Goal: Task Accomplishment & Management: Manage account settings

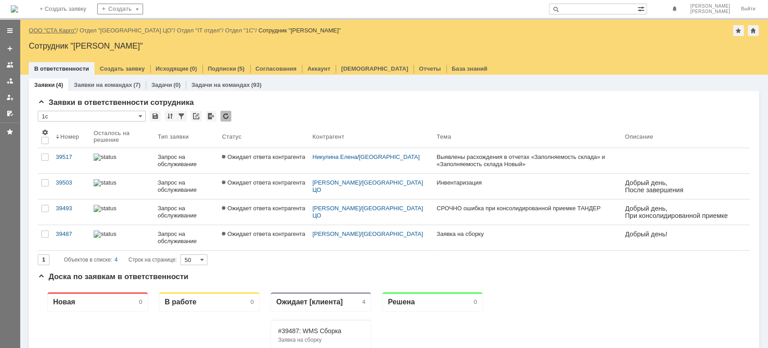
click at [62, 28] on link "ООО "СТА Карго"" at bounding box center [53, 30] width 48 height 7
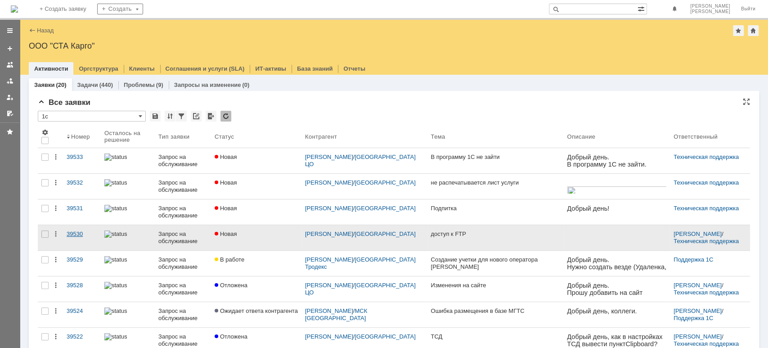
click at [84, 229] on link "39530" at bounding box center [82, 237] width 38 height 25
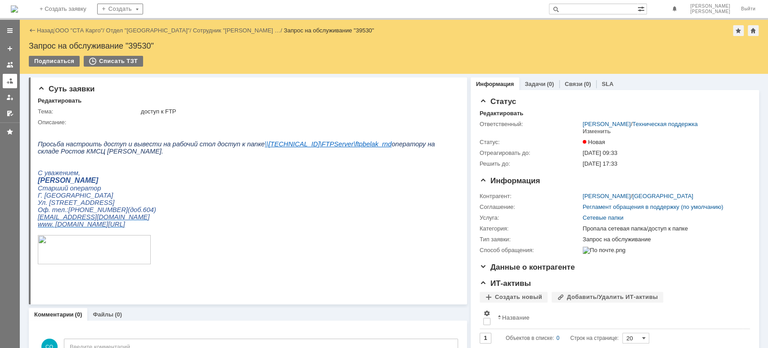
click at [4, 81] on link at bounding box center [10, 81] width 14 height 14
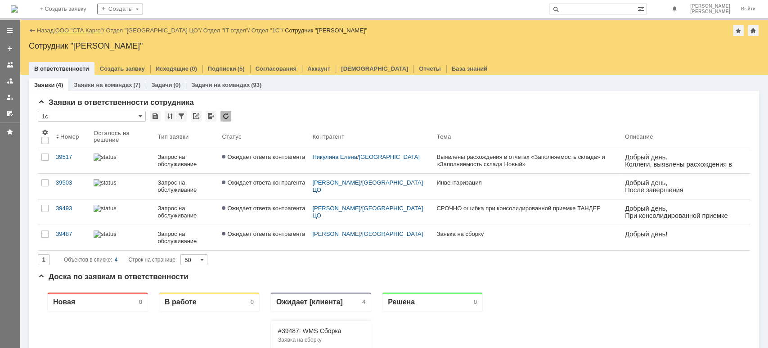
click at [86, 31] on link "ООО "СТА Карго"" at bounding box center [79, 30] width 48 height 7
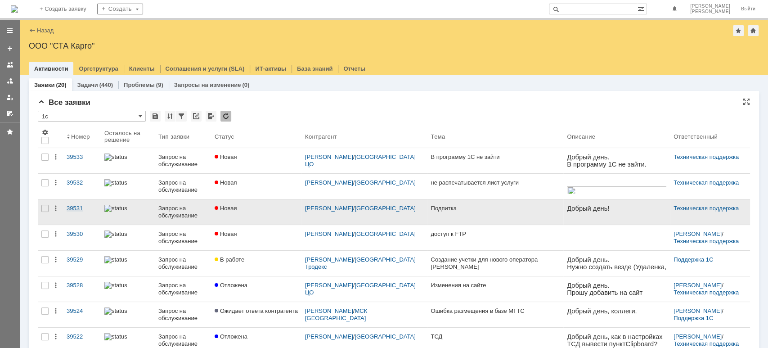
click at [75, 203] on link "39531" at bounding box center [82, 211] width 38 height 25
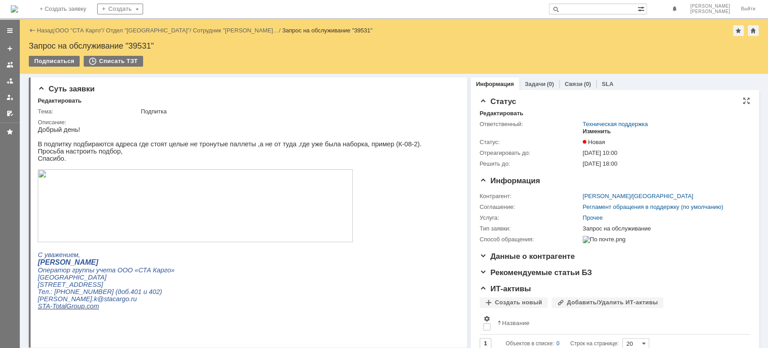
click at [603, 129] on div "Изменить" at bounding box center [596, 131] width 28 height 7
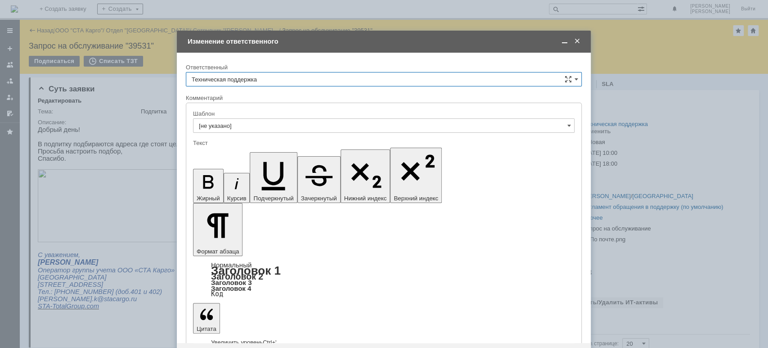
click at [272, 72] on input "Техническая поддержка" at bounding box center [384, 79] width 396 height 14
drag, startPoint x: 259, startPoint y: 124, endPoint x: 258, endPoint y: 156, distance: 32.0
click at [259, 124] on span "[PERSON_NAME]" at bounding box center [384, 125] width 384 height 7
type input "[PERSON_NAME]"
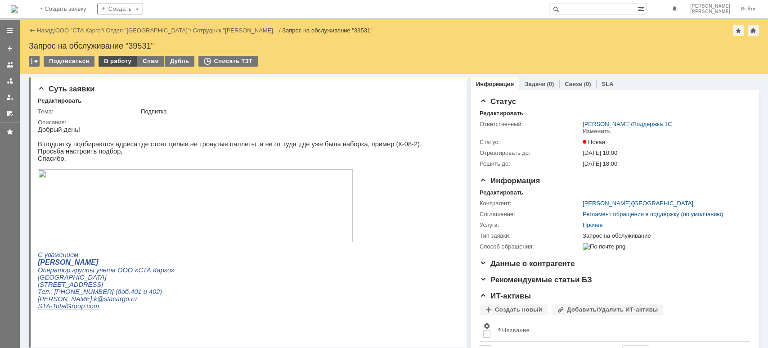
click at [103, 60] on div "В работу" at bounding box center [117, 61] width 38 height 11
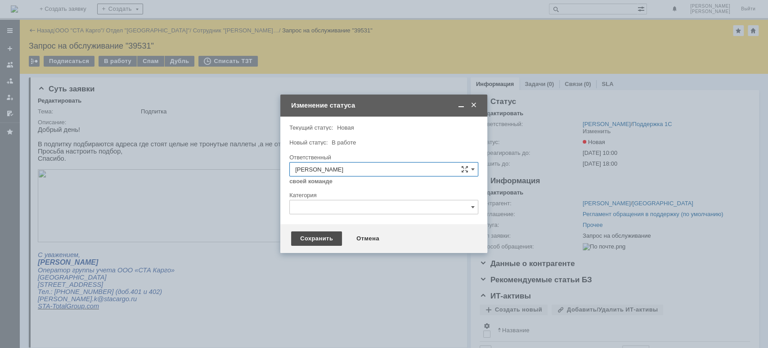
click at [320, 234] on div "Сохранить" at bounding box center [316, 238] width 51 height 14
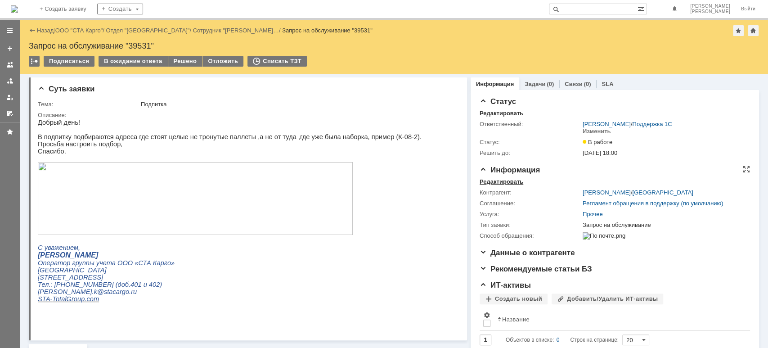
click at [507, 179] on div "Редактировать" at bounding box center [501, 181] width 44 height 7
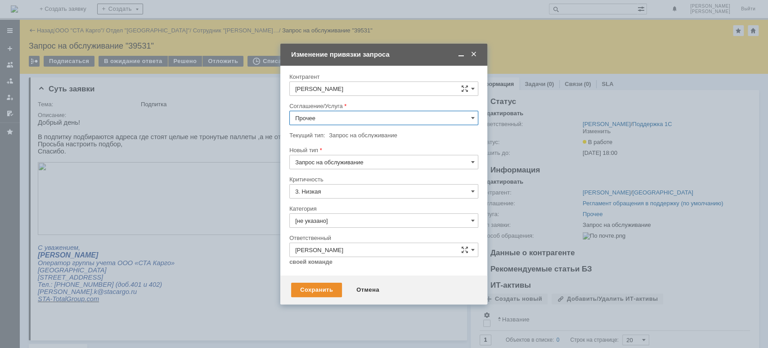
click at [349, 115] on input "Прочее" at bounding box center [383, 118] width 189 height 14
click at [367, 184] on span "WMS Сборка" at bounding box center [383, 182] width 177 height 7
type input "WMS Сборка"
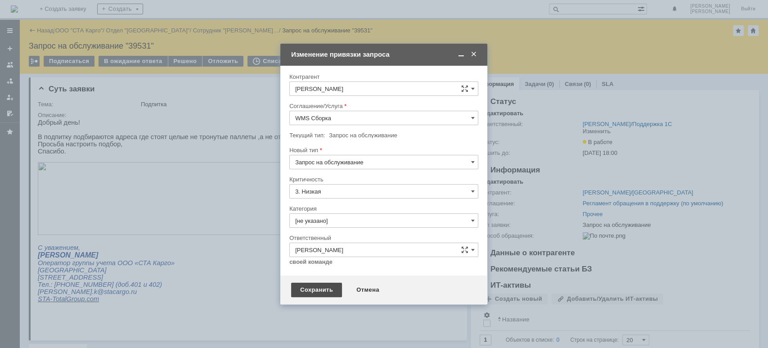
click at [315, 291] on div "Сохранить" at bounding box center [316, 289] width 51 height 14
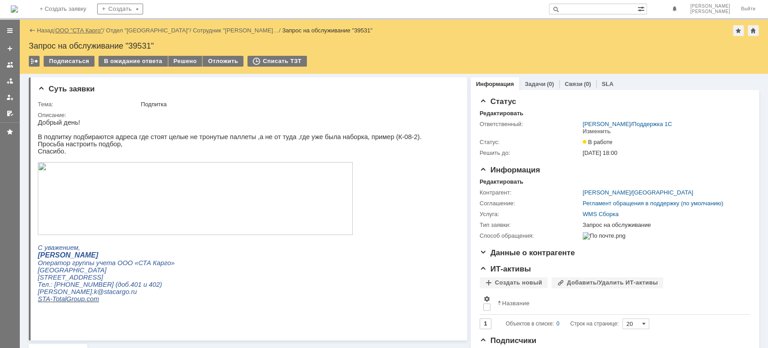
click at [80, 29] on link "ООО "СТА Карго"" at bounding box center [79, 30] width 48 height 7
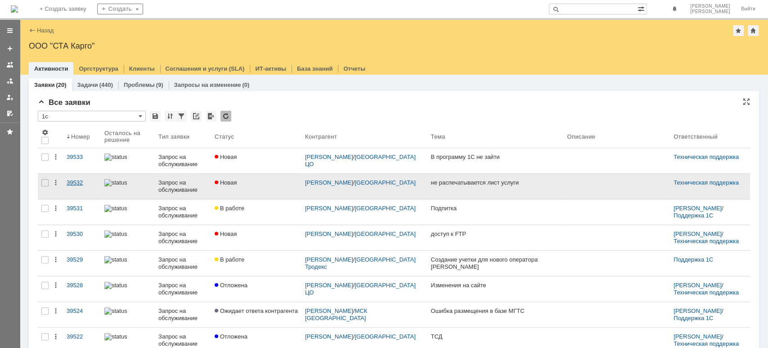
click at [72, 182] on div "39532" at bounding box center [82, 182] width 31 height 7
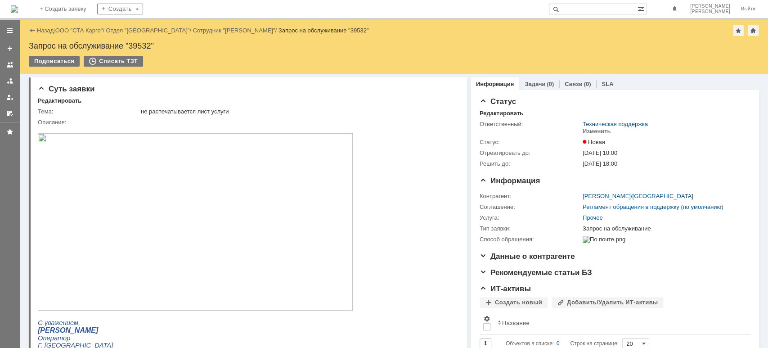
click at [243, 210] on img at bounding box center [195, 221] width 315 height 177
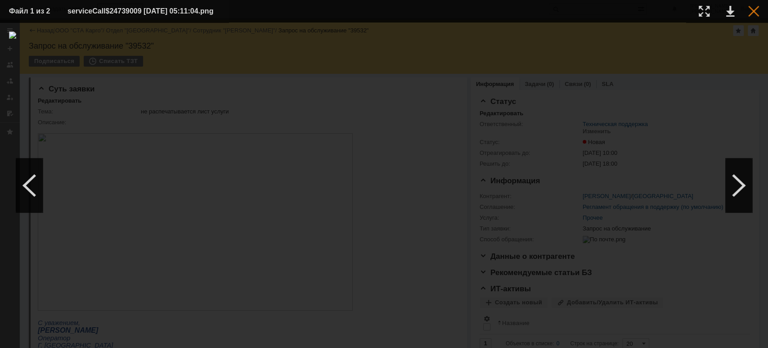
click at [754, 11] on div at bounding box center [753, 11] width 11 height 11
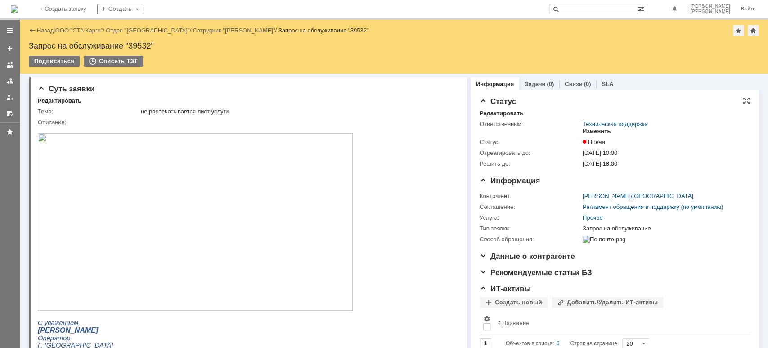
click at [596, 132] on div "Изменить" at bounding box center [596, 131] width 28 height 7
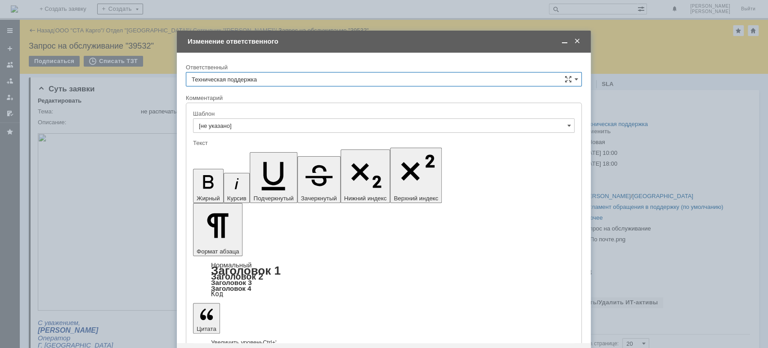
click at [277, 77] on input "Техническая поддержка" at bounding box center [384, 79] width 396 height 14
click at [266, 122] on span "[PERSON_NAME]" at bounding box center [384, 125] width 384 height 7
type input "[PERSON_NAME]"
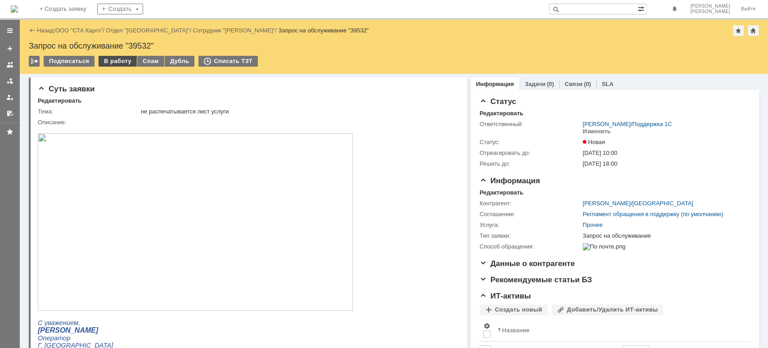
click at [103, 61] on div "В работу" at bounding box center [117, 61] width 38 height 11
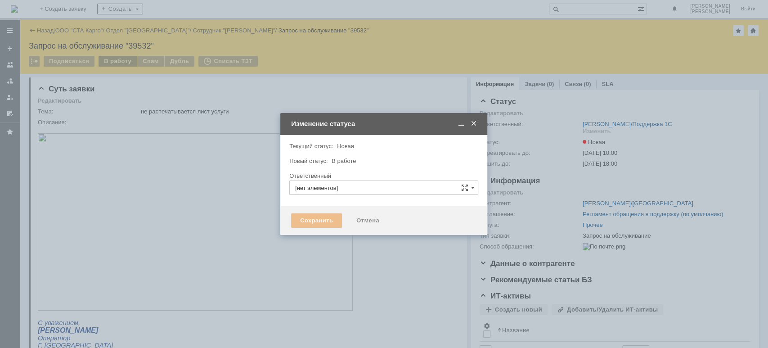
type input "[PERSON_NAME]"
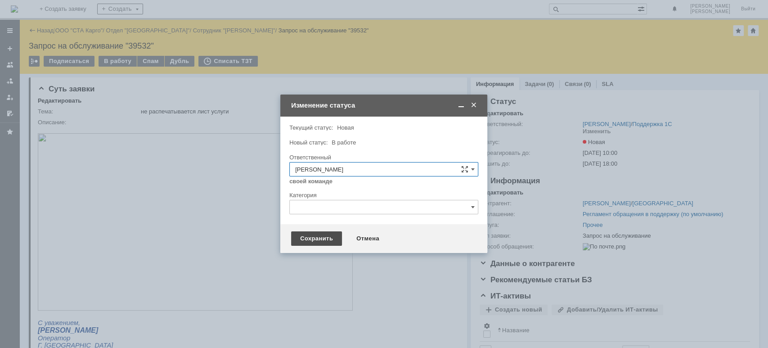
click at [323, 241] on div "Сохранить" at bounding box center [316, 238] width 51 height 14
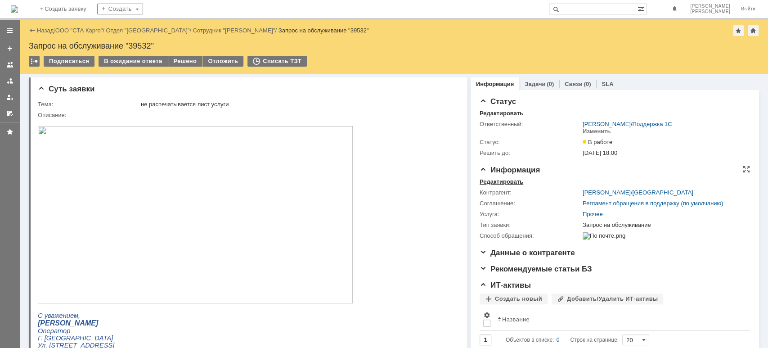
click at [500, 181] on div "Редактировать" at bounding box center [501, 181] width 44 height 7
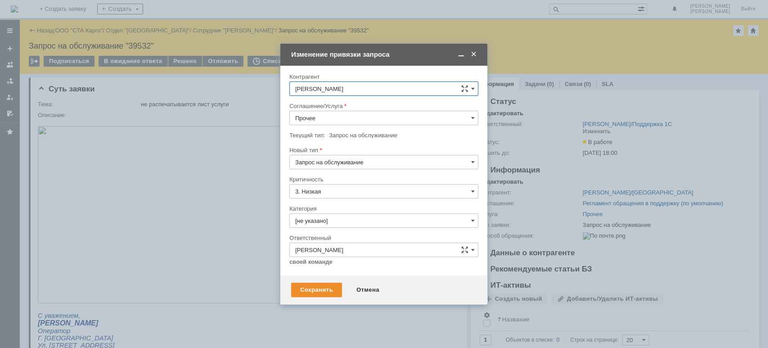
click at [356, 92] on input "[PERSON_NAME]" at bounding box center [383, 88] width 189 height 14
click at [357, 90] on input "[PERSON_NAME]" at bounding box center [383, 88] width 189 height 14
click at [381, 72] on div "[PERSON_NAME]/Услуга [PERSON_NAME] Текущий тип: Запрос на обслуживание Запрос н…" at bounding box center [383, 170] width 189 height 202
click at [371, 119] on input "Прочее" at bounding box center [383, 118] width 189 height 14
click at [343, 183] on span "WMS Сборка" at bounding box center [383, 182] width 177 height 7
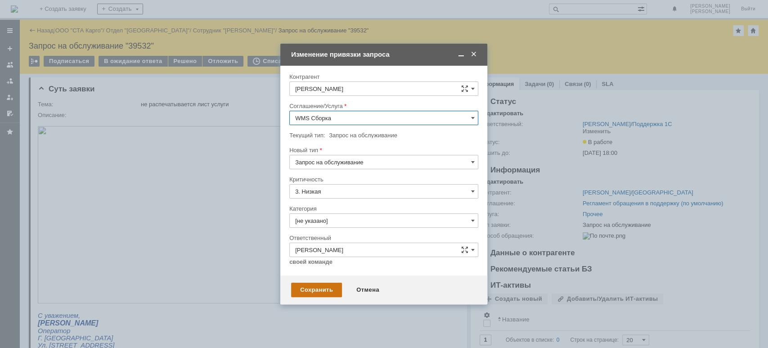
type input "WMS Сборка"
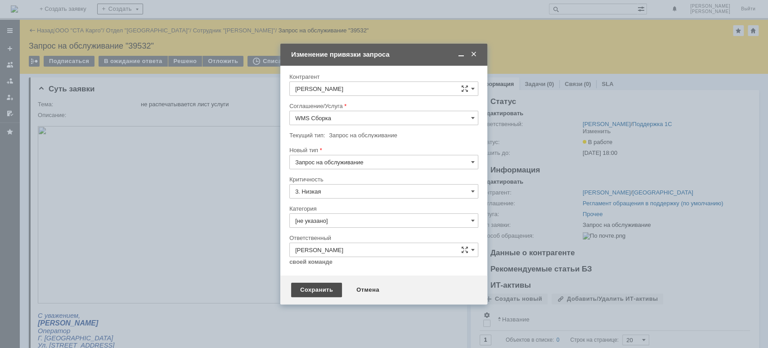
click at [322, 290] on div "Сохранить" at bounding box center [316, 289] width 51 height 14
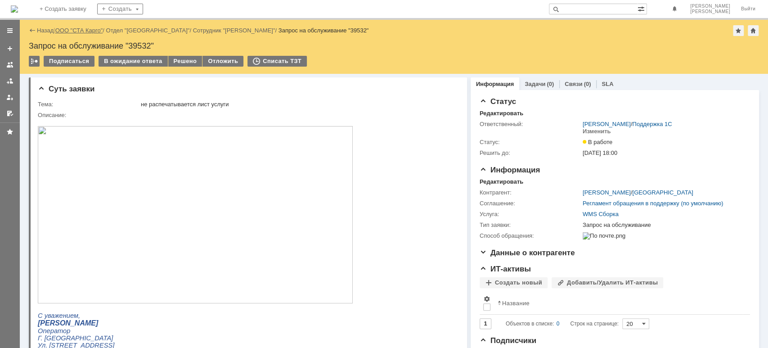
click at [83, 30] on link "ООО "СТА Карго"" at bounding box center [79, 30] width 48 height 7
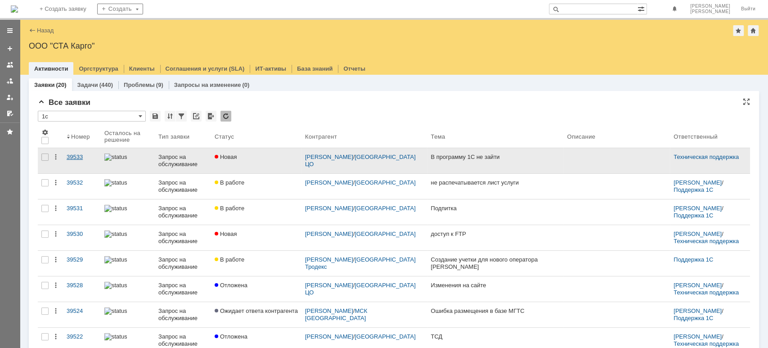
click at [81, 155] on div "39533" at bounding box center [82, 156] width 31 height 7
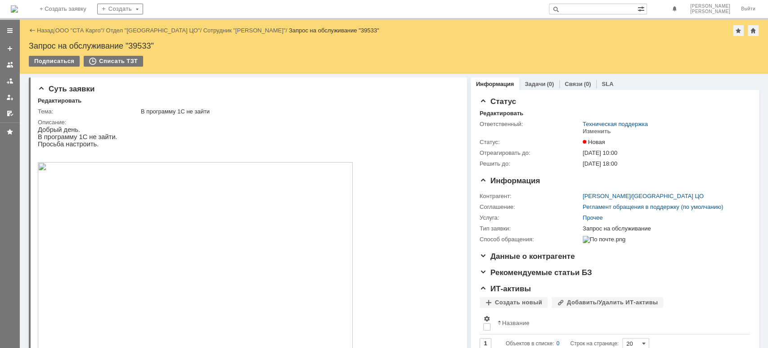
click at [13, 76] on link at bounding box center [10, 81] width 14 height 14
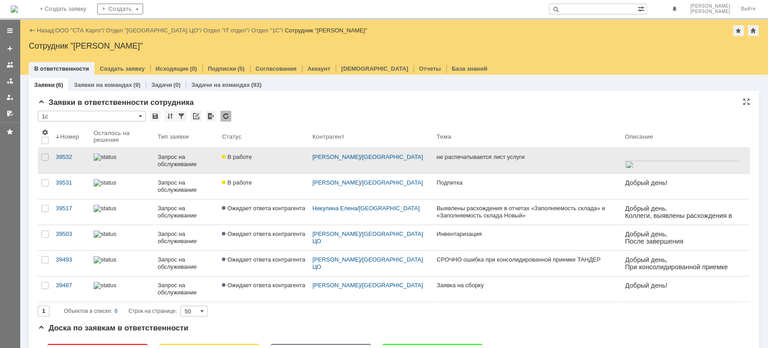
click at [142, 158] on div at bounding box center [122, 156] width 57 height 7
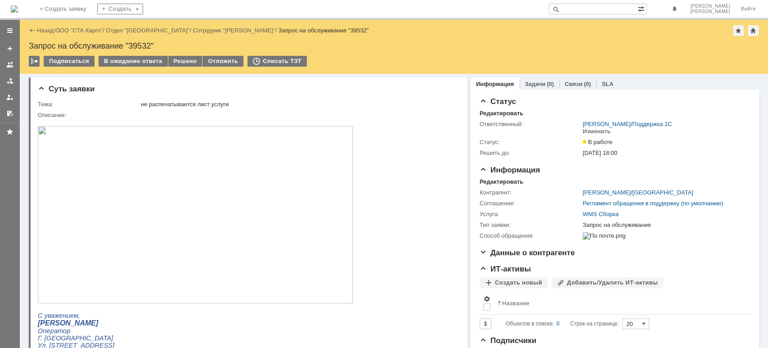
drag, startPoint x: 251, startPoint y: 196, endPoint x: 244, endPoint y: 197, distance: 7.3
click at [250, 196] on img at bounding box center [195, 214] width 315 height 177
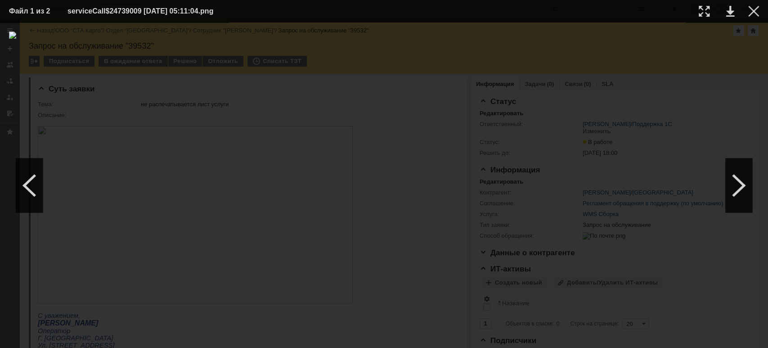
click at [676, 117] on div at bounding box center [384, 184] width 750 height 307
drag, startPoint x: 750, startPoint y: 14, endPoint x: 360, endPoint y: 18, distance: 390.7
click at [750, 14] on div at bounding box center [753, 11] width 11 height 11
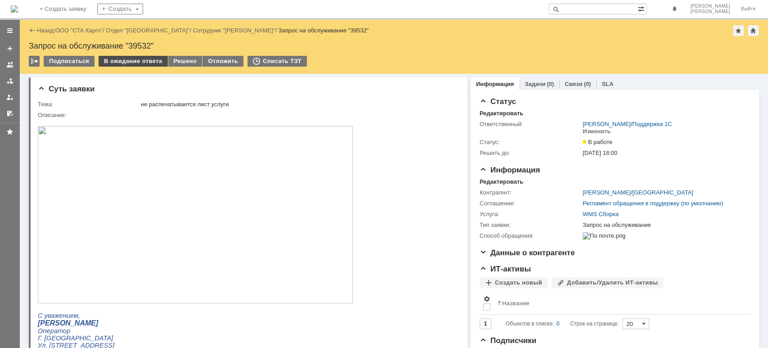
click at [138, 59] on div "В ожидание ответа" at bounding box center [132, 61] width 69 height 11
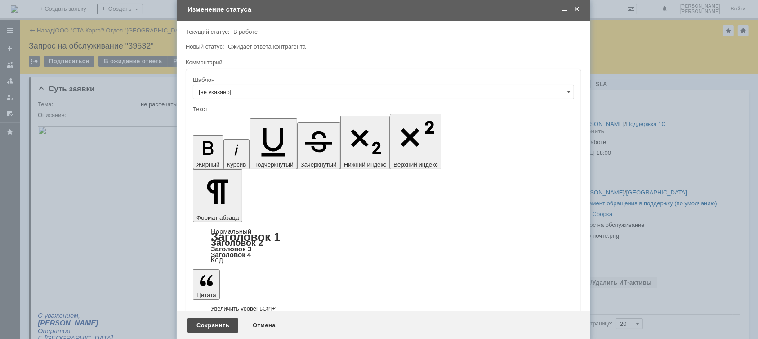
click at [207, 322] on div "Сохранить" at bounding box center [212, 325] width 51 height 14
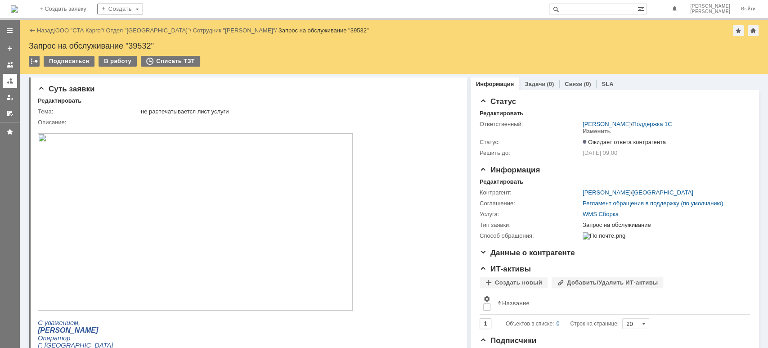
click at [9, 81] on div at bounding box center [9, 80] width 7 height 7
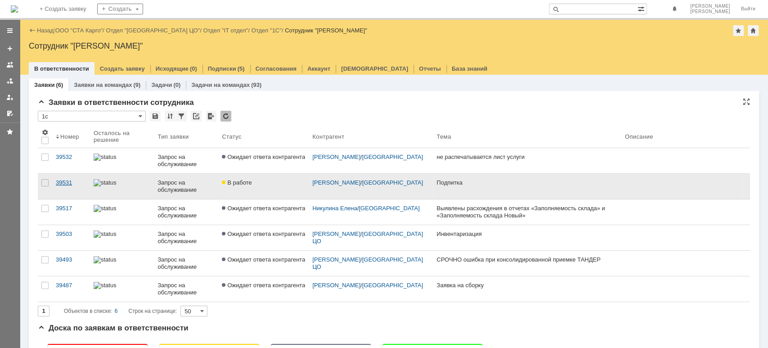
click at [67, 184] on div "39531" at bounding box center [71, 182] width 31 height 7
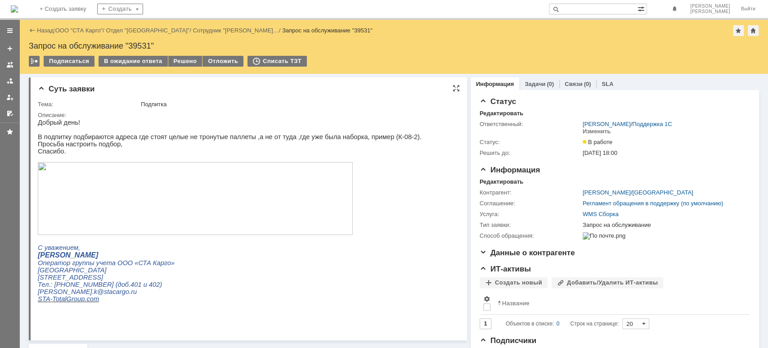
click at [196, 183] on img at bounding box center [195, 198] width 315 height 73
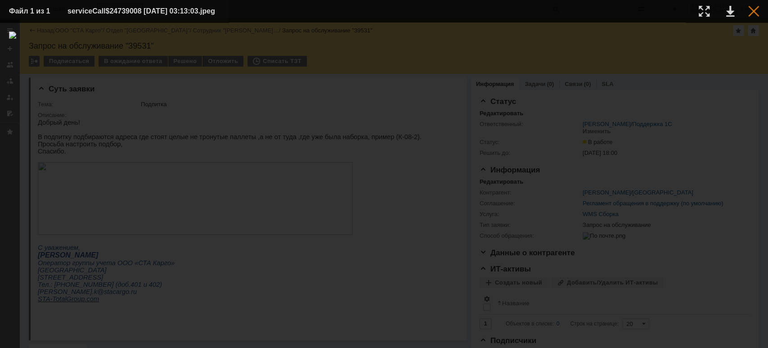
click at [753, 6] on div at bounding box center [753, 11] width 11 height 11
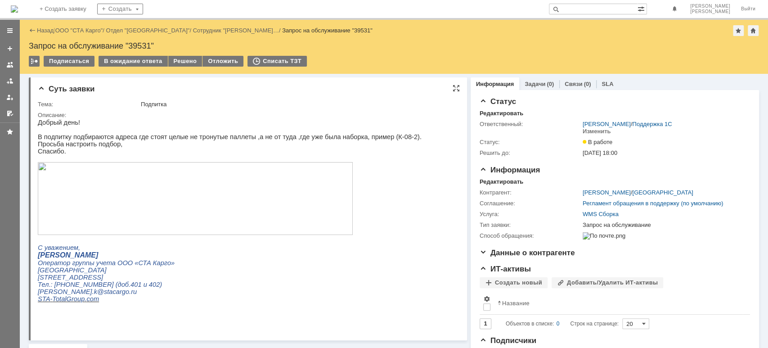
click at [113, 174] on img at bounding box center [195, 198] width 315 height 73
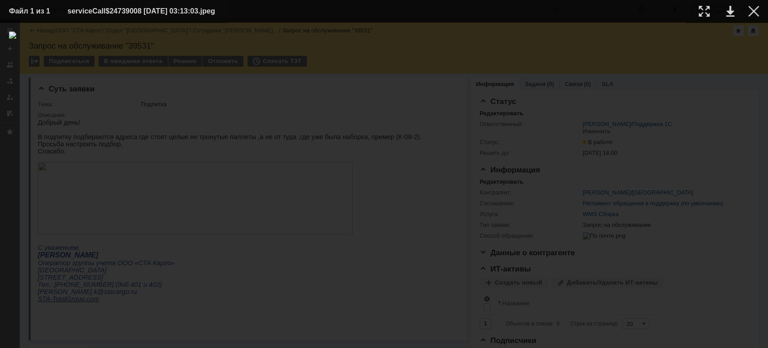
click at [446, 64] on div at bounding box center [384, 184] width 750 height 307
click at [758, 11] on div at bounding box center [753, 11] width 11 height 11
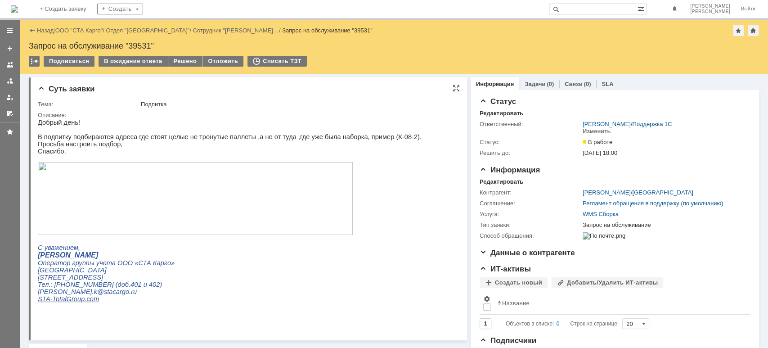
click at [180, 197] on img at bounding box center [195, 198] width 315 height 73
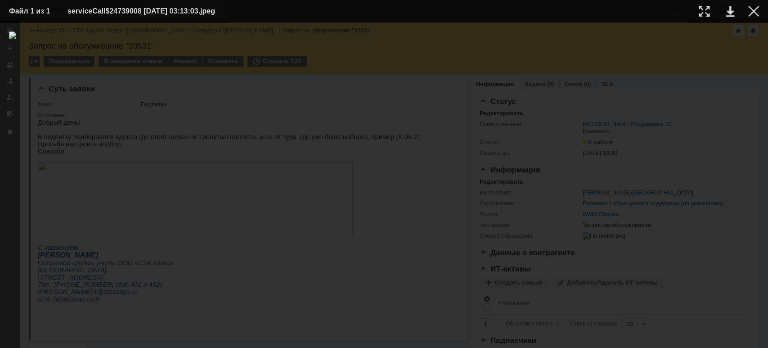
click at [362, 86] on div at bounding box center [384, 184] width 750 height 307
click at [748, 14] on div at bounding box center [753, 11] width 11 height 11
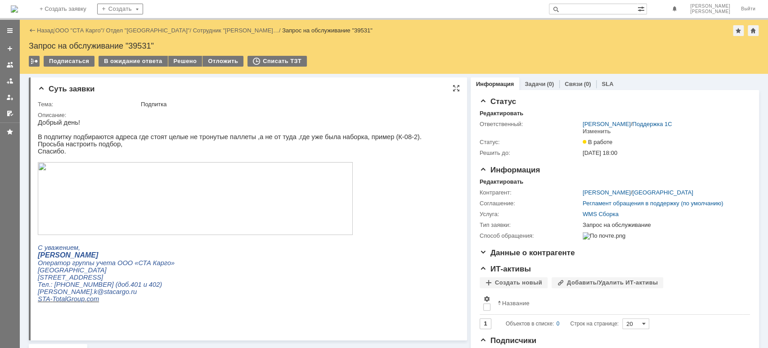
click at [164, 202] on img at bounding box center [195, 198] width 315 height 73
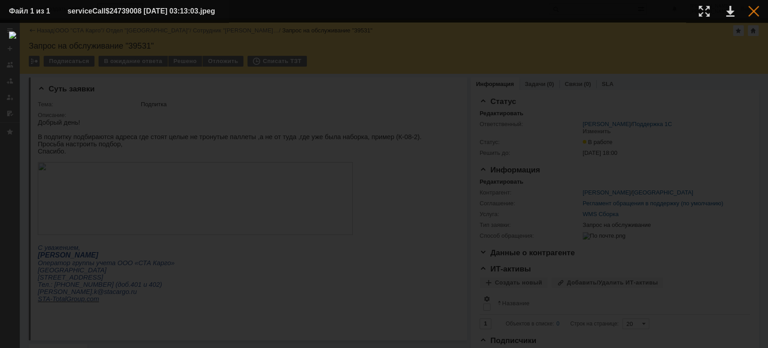
click at [750, 9] on div at bounding box center [753, 11] width 11 height 11
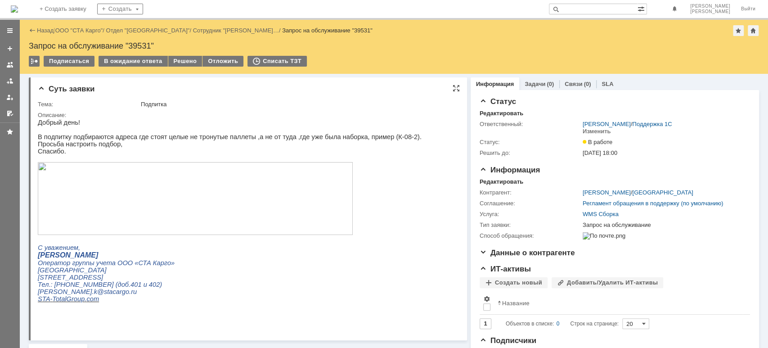
click at [123, 227] on img at bounding box center [195, 198] width 315 height 73
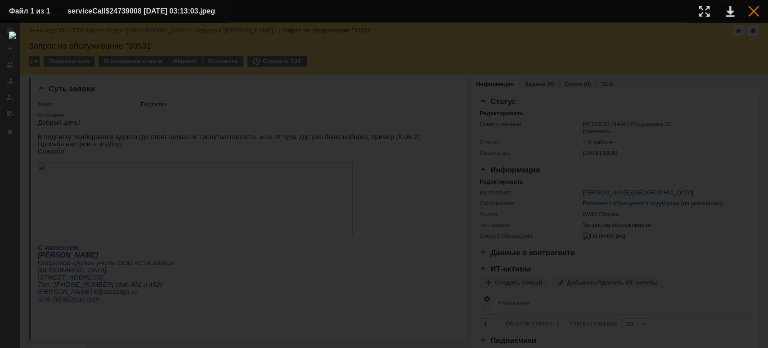
click at [753, 13] on div at bounding box center [753, 11] width 11 height 11
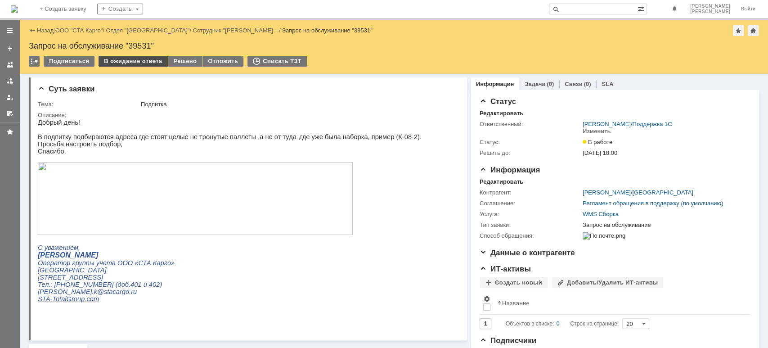
click at [131, 63] on div "В ожидание ответа" at bounding box center [132, 61] width 69 height 11
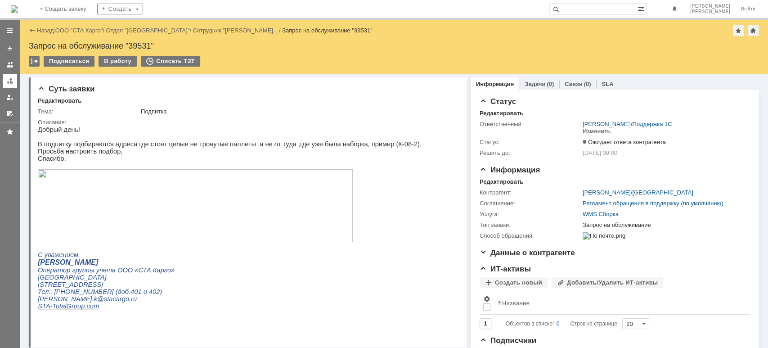
click at [12, 81] on div at bounding box center [9, 80] width 7 height 7
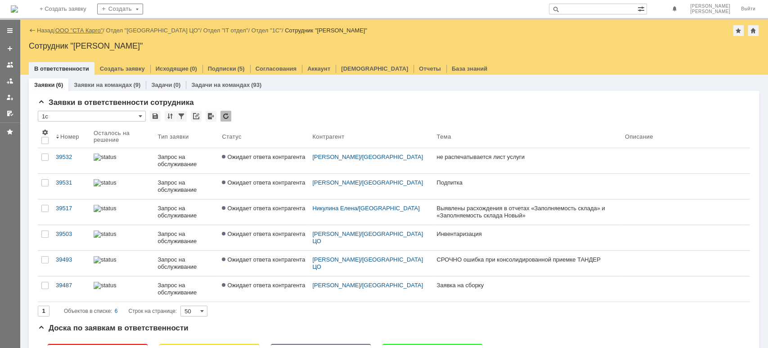
click at [83, 31] on link "ООО "СТА Карго"" at bounding box center [79, 30] width 48 height 7
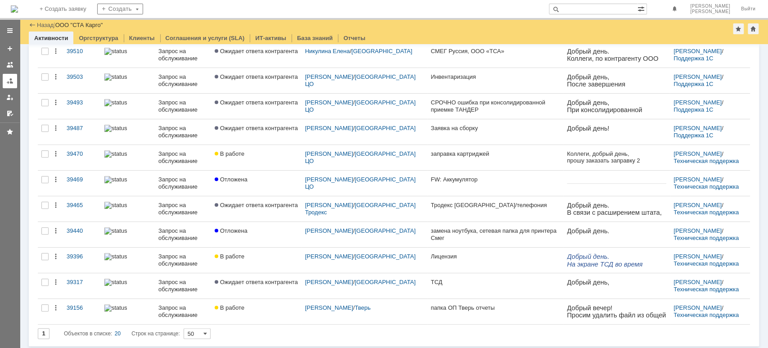
click at [6, 77] on div at bounding box center [9, 80] width 7 height 7
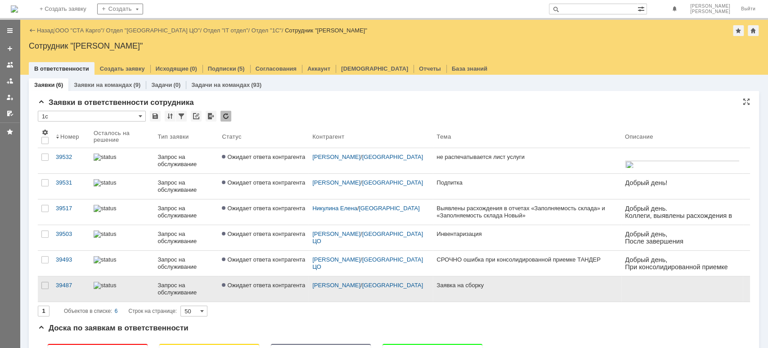
click at [182, 281] on div "Запрос на обслуживание" at bounding box center [185, 288] width 57 height 14
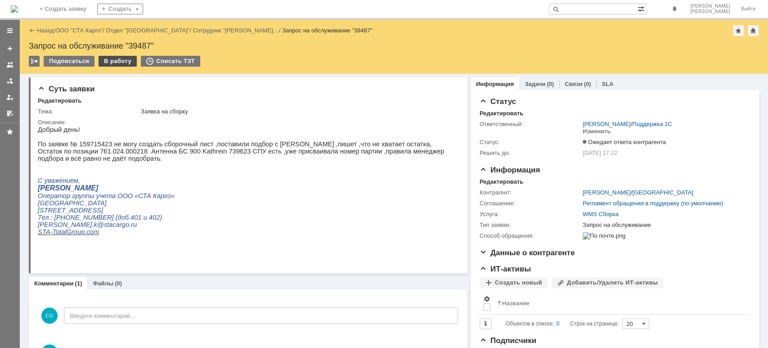
click at [117, 61] on div "В работу" at bounding box center [117, 61] width 38 height 11
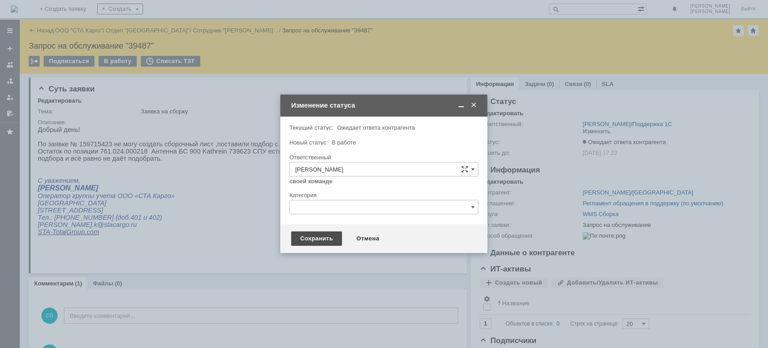
click at [310, 237] on div "Сохранить" at bounding box center [316, 238] width 51 height 14
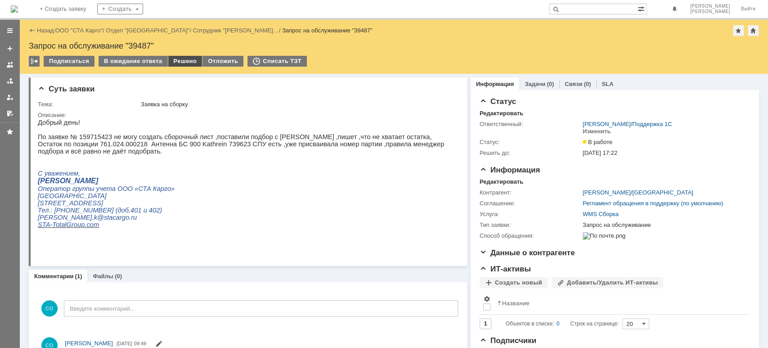
click at [175, 61] on div "Решено" at bounding box center [185, 61] width 34 height 11
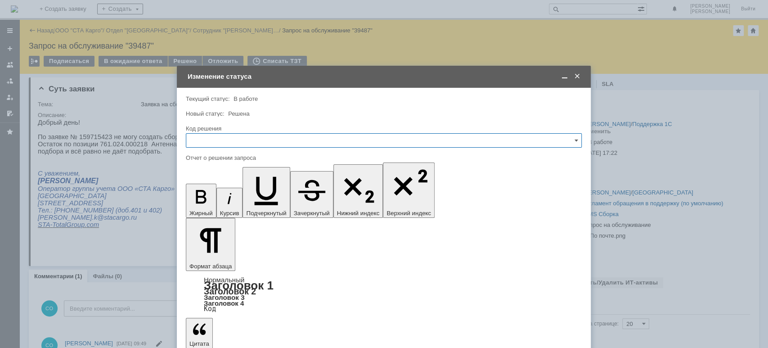
click at [201, 140] on input "text" at bounding box center [384, 140] width 396 height 14
click at [216, 256] on div "Решено" at bounding box center [383, 261] width 395 height 14
type input "Решено"
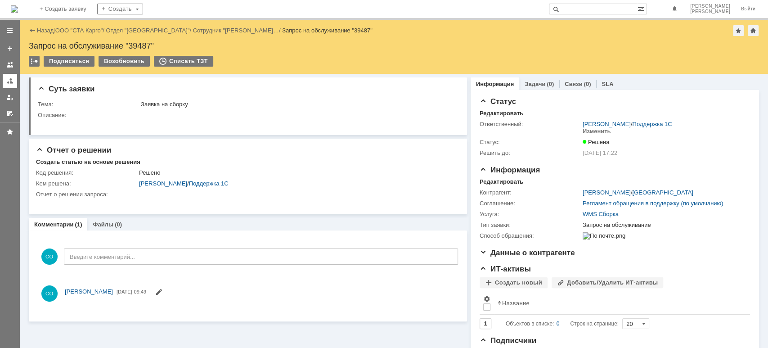
click at [9, 80] on div at bounding box center [9, 80] width 7 height 7
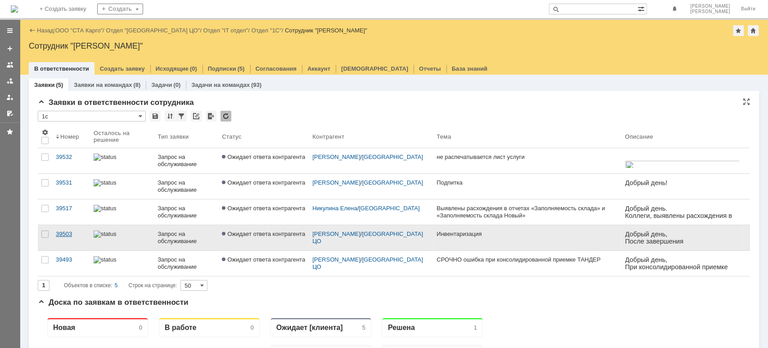
click at [72, 232] on div "39503" at bounding box center [71, 233] width 31 height 7
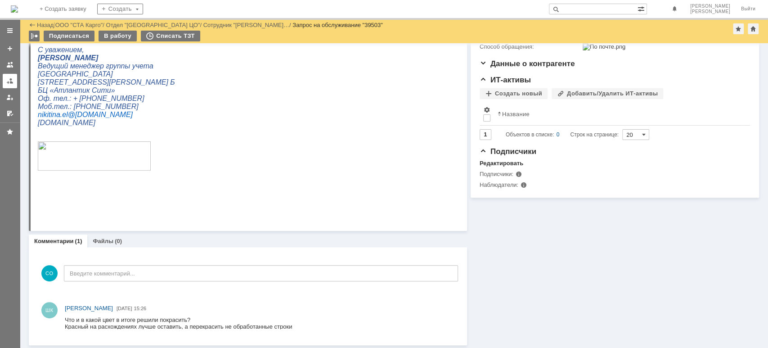
click at [9, 82] on div at bounding box center [9, 80] width 7 height 7
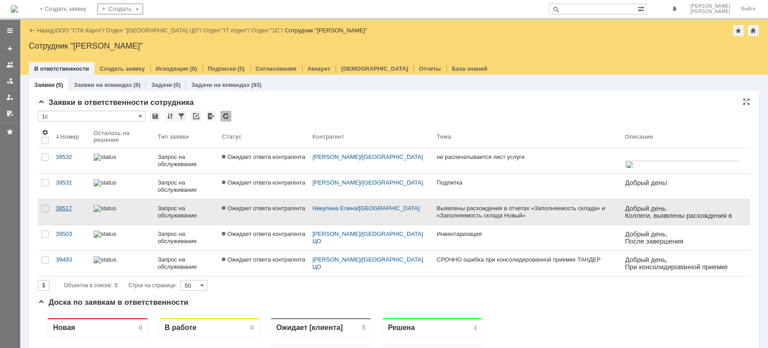
click at [62, 202] on link "39517" at bounding box center [71, 211] width 38 height 25
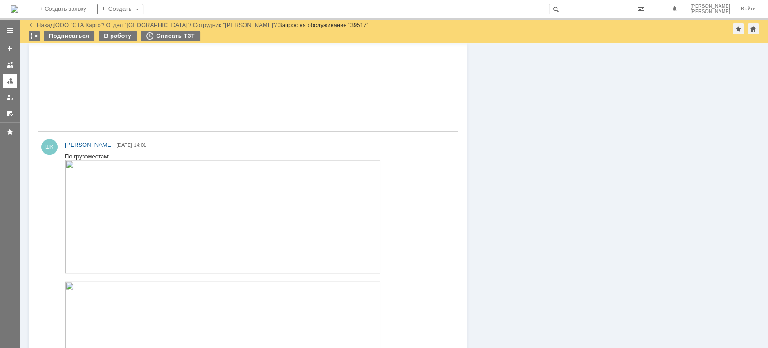
click at [8, 79] on div at bounding box center [9, 80] width 7 height 7
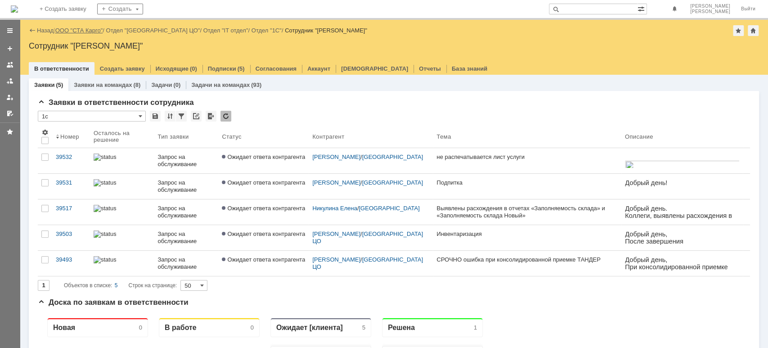
click at [82, 30] on link "ООО "СТА Карго"" at bounding box center [79, 30] width 48 height 7
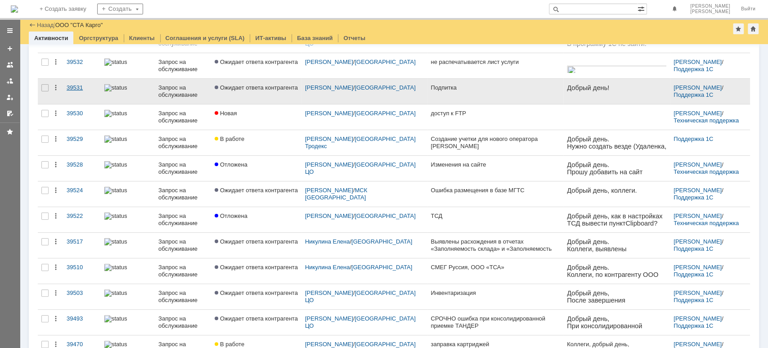
scroll to position [40, 0]
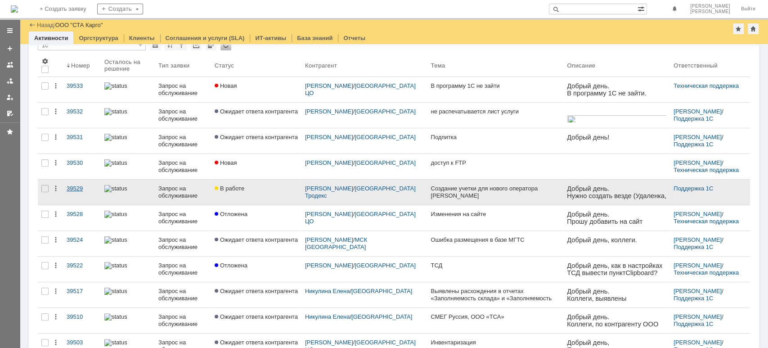
click at [70, 187] on div "39529" at bounding box center [82, 188] width 31 height 7
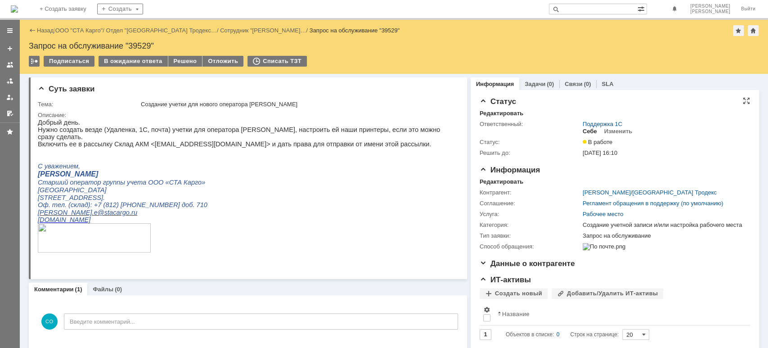
click at [583, 131] on div "Себе" at bounding box center [589, 131] width 14 height 7
drag, startPoint x: 221, startPoint y: 129, endPoint x: 310, endPoint y: 131, distance: 89.1
click at [310, 131] on p "Нужно создать везде (Удаленка, 1С, почта) учетки для оператора [PERSON_NAME], н…" at bounding box center [244, 133] width 412 height 14
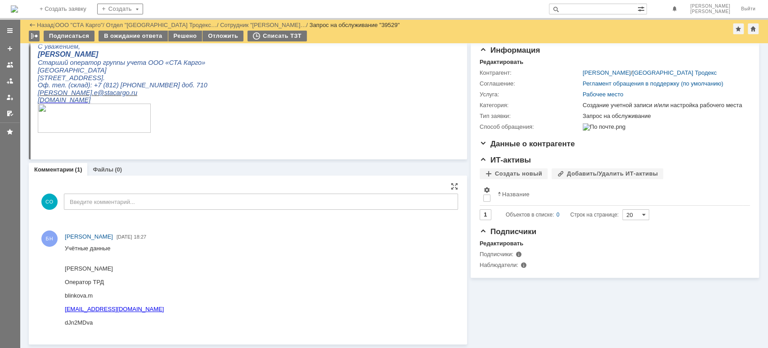
scroll to position [88, 0]
drag, startPoint x: 98, startPoint y: 296, endPoint x: 66, endPoint y: 291, distance: 32.3
click at [66, 293] on div "blinkova.m" at bounding box center [114, 296] width 99 height 7
copy div "blinkova.m"
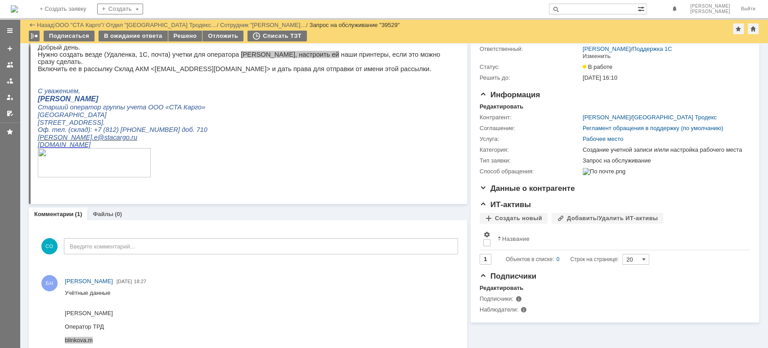
scroll to position [28, 0]
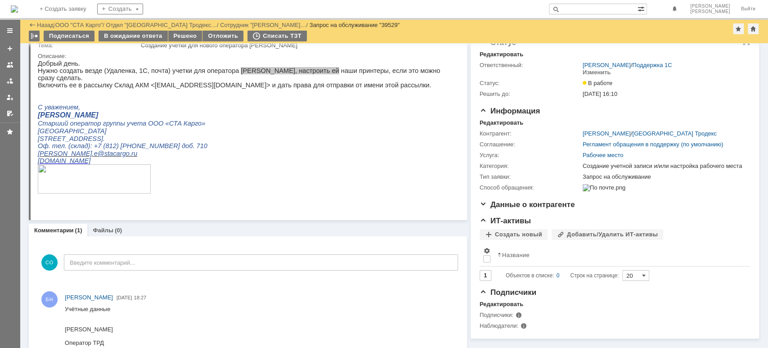
click at [14, 79] on link at bounding box center [10, 81] width 14 height 14
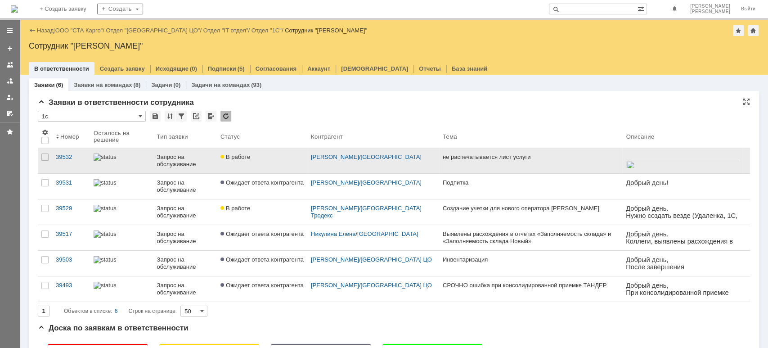
click at [140, 161] on div at bounding box center [122, 156] width 56 height 7
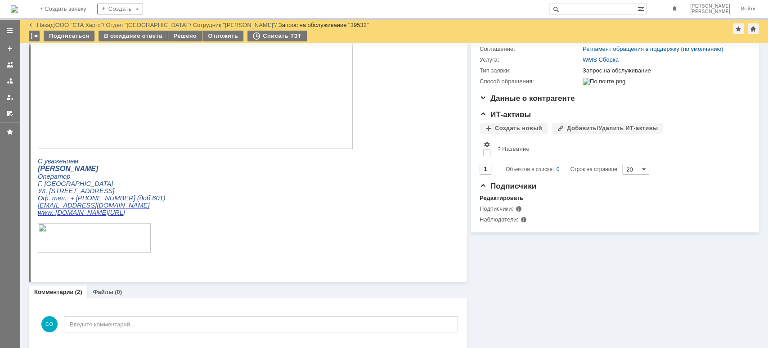
scroll to position [120, 0]
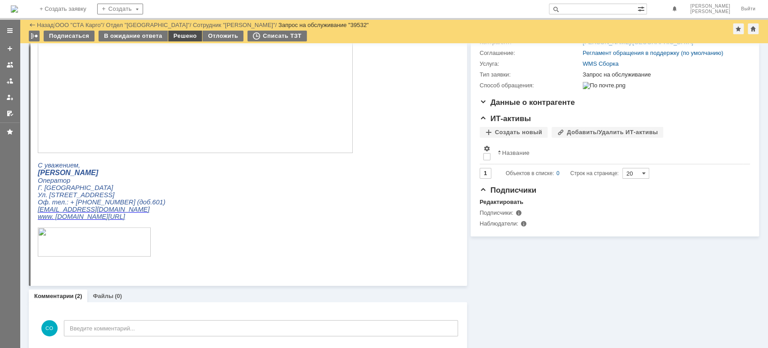
click at [175, 36] on div "Решено" at bounding box center [185, 36] width 34 height 11
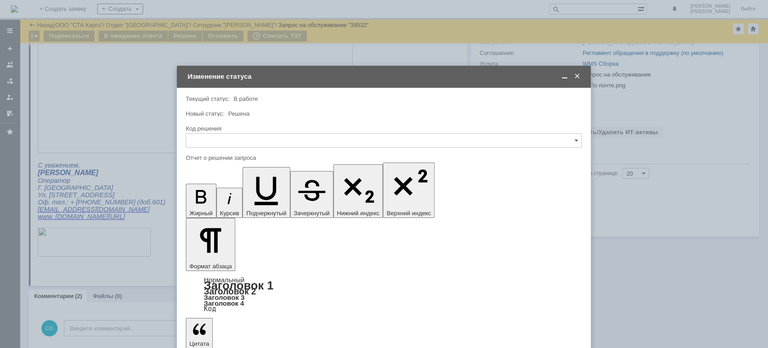
scroll to position [0, 0]
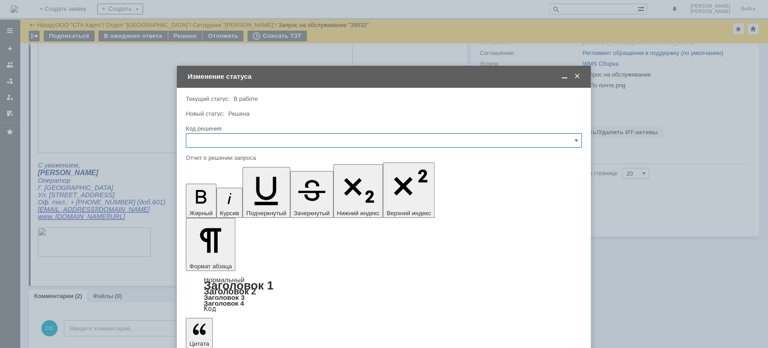
click at [266, 138] on input "text" at bounding box center [384, 140] width 396 height 14
click at [223, 257] on div "Решено" at bounding box center [383, 261] width 395 height 14
type input "Решено"
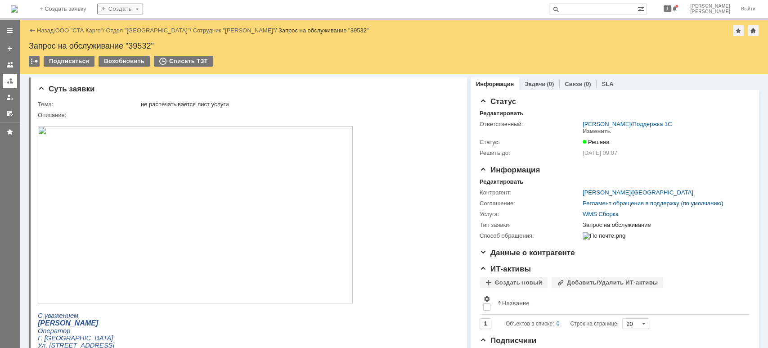
click at [13, 80] on div at bounding box center [9, 80] width 7 height 7
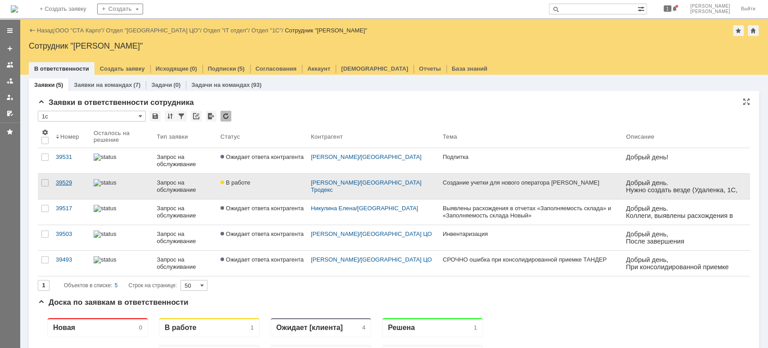
click at [66, 183] on div "39529" at bounding box center [71, 182] width 31 height 7
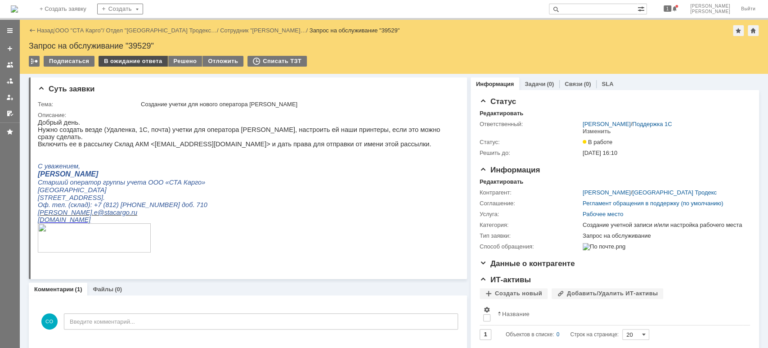
click at [126, 58] on div "В ожидание ответа" at bounding box center [132, 61] width 69 height 11
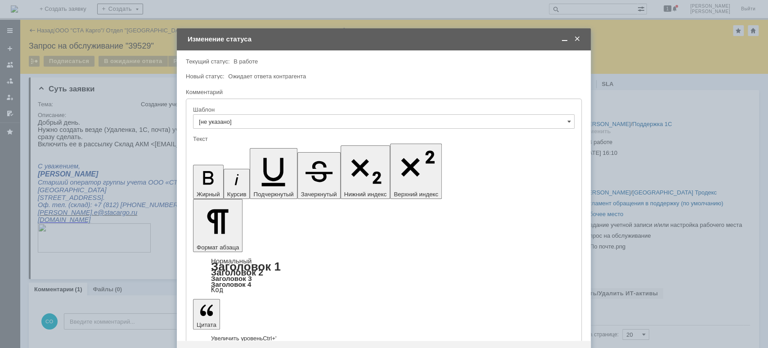
drag, startPoint x: 422, startPoint y: 2655, endPoint x: 255, endPoint y: 2514, distance: 218.5
click at [214, 291] on div "Внимание! Текущий статус: В работе В работе Новый статус: Ожидает ответа контра…" at bounding box center [384, 209] width 414 height 319
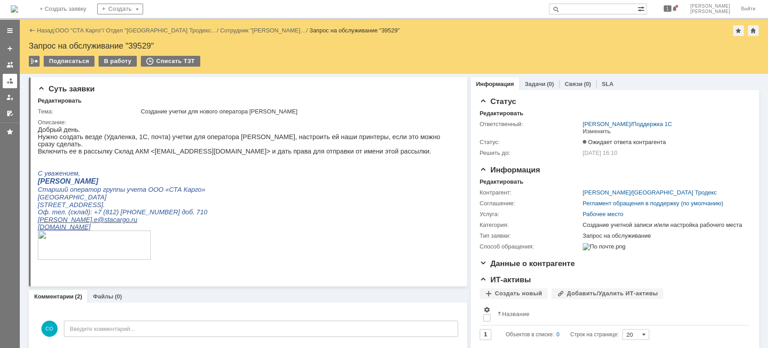
click at [4, 80] on link at bounding box center [10, 81] width 14 height 14
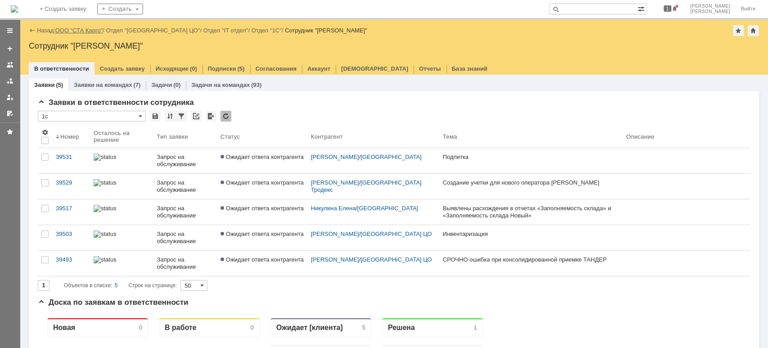
click at [91, 32] on link "ООО "СТА Карго"" at bounding box center [79, 30] width 48 height 7
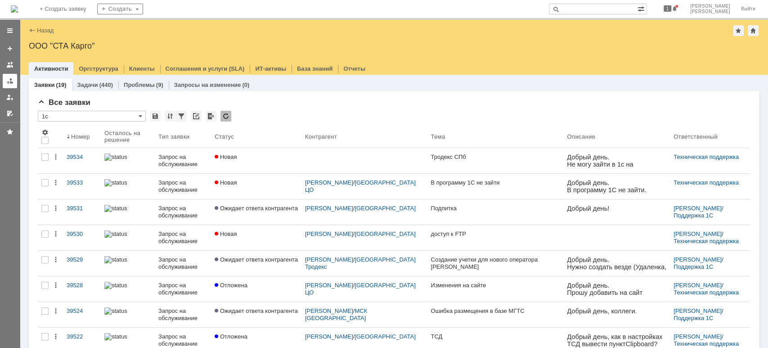
click at [7, 78] on div at bounding box center [9, 80] width 7 height 7
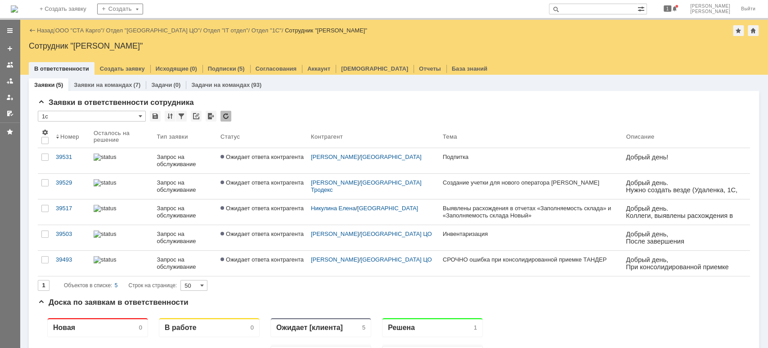
drag, startPoint x: 91, startPoint y: 31, endPoint x: 86, endPoint y: 31, distance: 4.9
click at [91, 31] on link "ООО "СТА Карго"" at bounding box center [79, 30] width 48 height 7
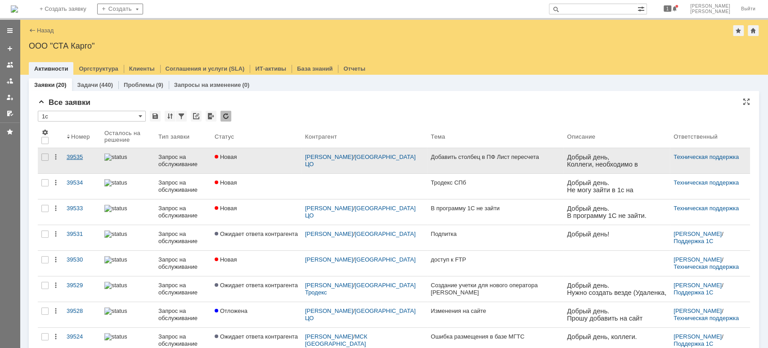
click at [69, 155] on div "39535" at bounding box center [82, 156] width 31 height 7
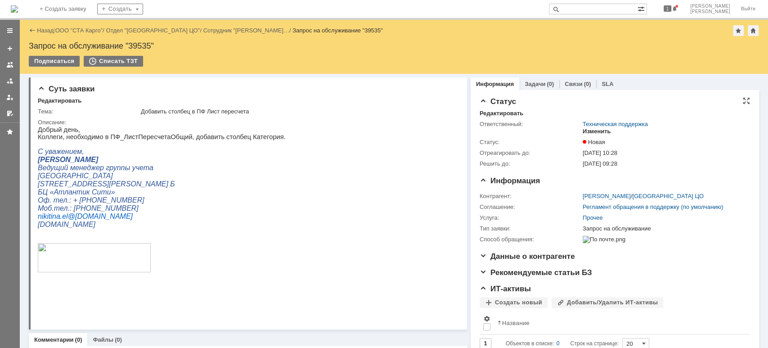
click at [592, 129] on div "Изменить" at bounding box center [596, 131] width 28 height 7
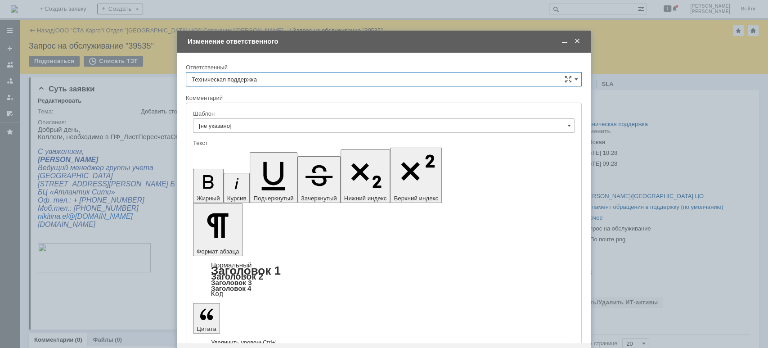
click at [268, 84] on input "Техническая поддержка" at bounding box center [384, 79] width 396 height 14
click at [245, 122] on span "[PERSON_NAME]" at bounding box center [384, 125] width 384 height 7
type input "[PERSON_NAME]"
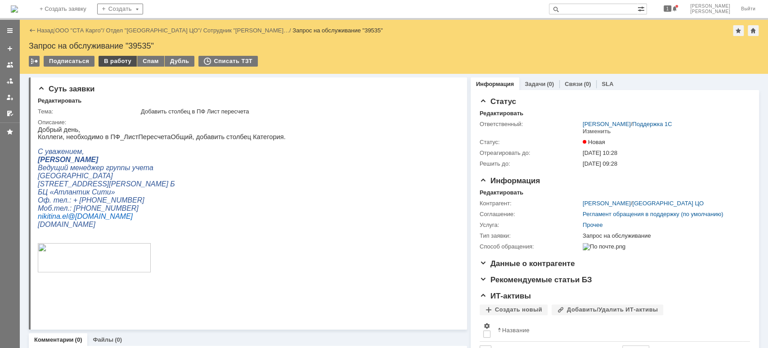
click at [107, 62] on div "В работу" at bounding box center [117, 61] width 38 height 11
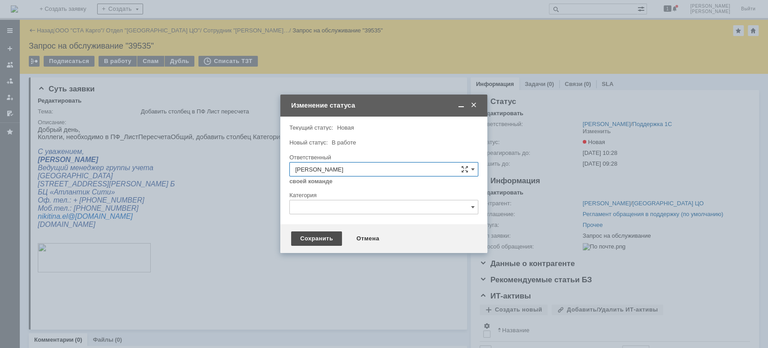
click at [310, 237] on div "Сохранить" at bounding box center [316, 238] width 51 height 14
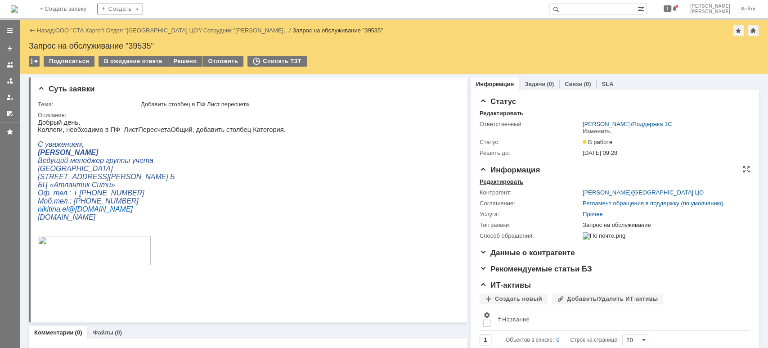
click at [496, 183] on div "Редактировать" at bounding box center [501, 181] width 44 height 7
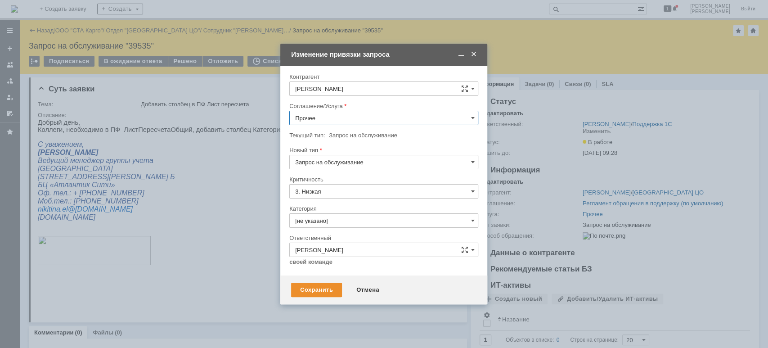
click at [357, 115] on input "Прочее" at bounding box center [383, 118] width 189 height 14
click at [343, 219] on span "WMS Прочее" at bounding box center [383, 221] width 177 height 7
type input "WMS Прочее"
click at [313, 287] on div "Сохранить" at bounding box center [316, 289] width 51 height 14
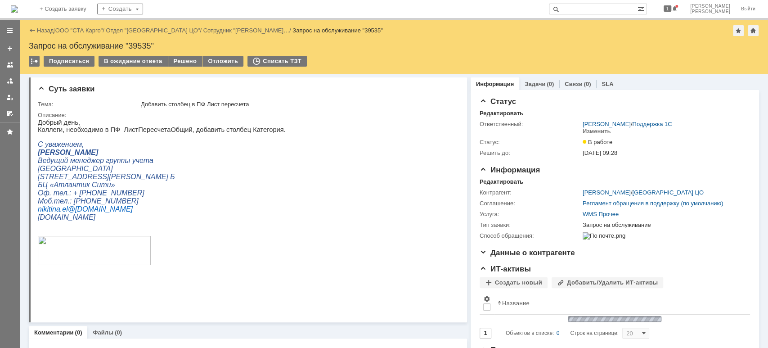
scroll to position [0, 0]
click at [76, 33] on link "ООО "СТА Карго"" at bounding box center [79, 30] width 48 height 7
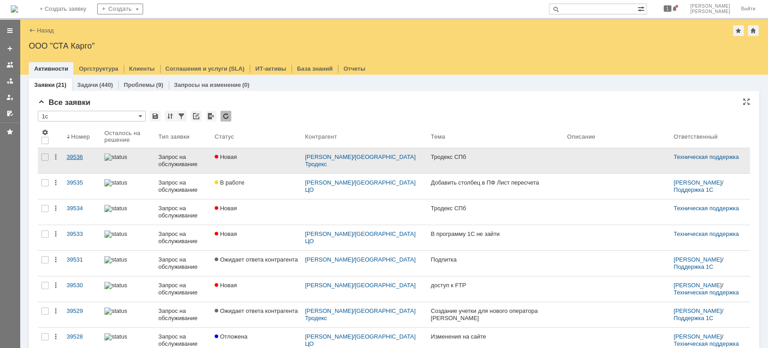
click at [76, 152] on link "39536" at bounding box center [82, 160] width 38 height 25
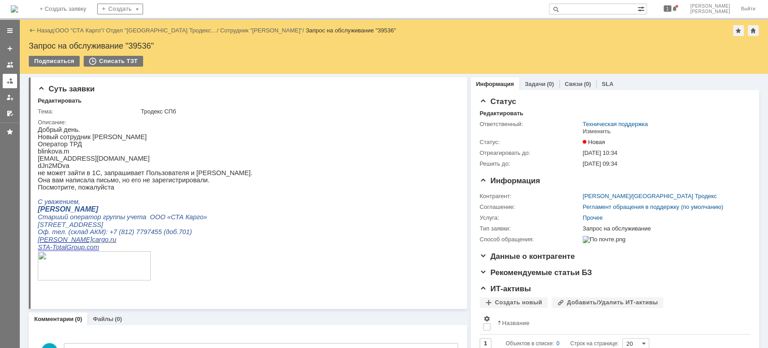
click at [4, 83] on link at bounding box center [10, 81] width 14 height 14
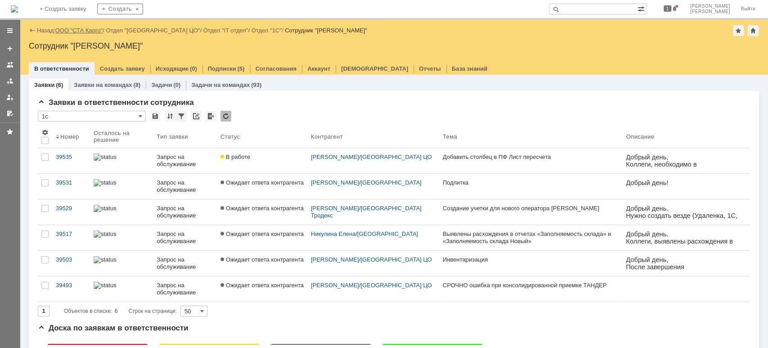
click at [82, 29] on link "ООО "СТА Карго"" at bounding box center [79, 30] width 48 height 7
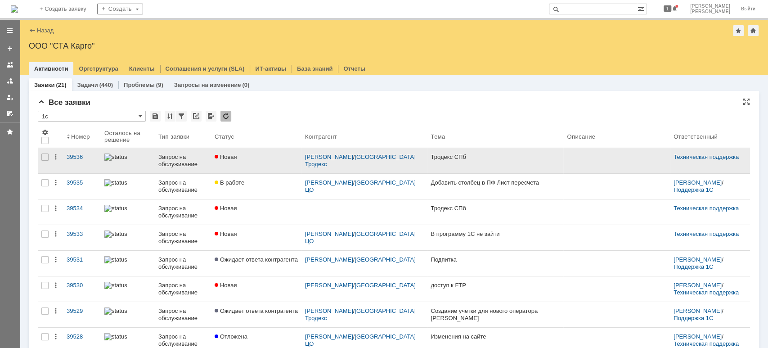
click at [161, 158] on div "Запрос на обслуживание" at bounding box center [182, 160] width 49 height 14
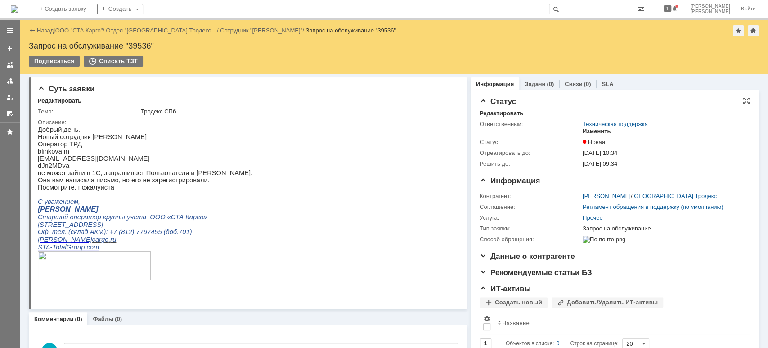
click at [601, 133] on div "Изменить" at bounding box center [596, 131] width 28 height 7
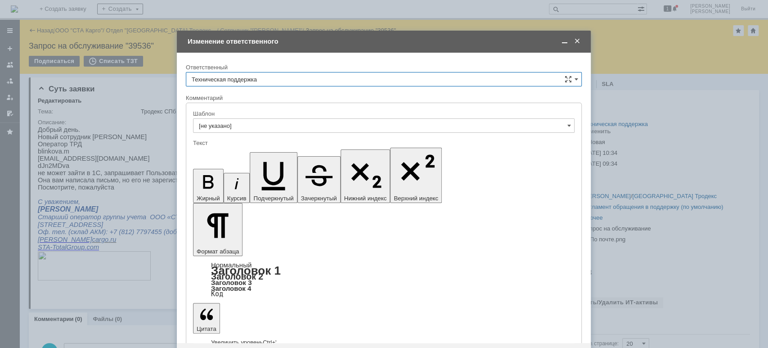
click at [312, 79] on input "Техническая поддержка" at bounding box center [384, 79] width 396 height 14
drag, startPoint x: 281, startPoint y: 123, endPoint x: 277, endPoint y: 133, distance: 11.1
click at [281, 123] on span "[PERSON_NAME]" at bounding box center [384, 125] width 384 height 7
type input "[PERSON_NAME]"
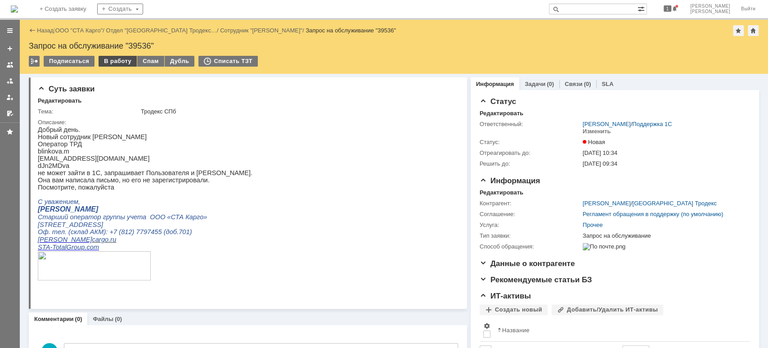
click at [116, 61] on div "В работу" at bounding box center [117, 61] width 38 height 11
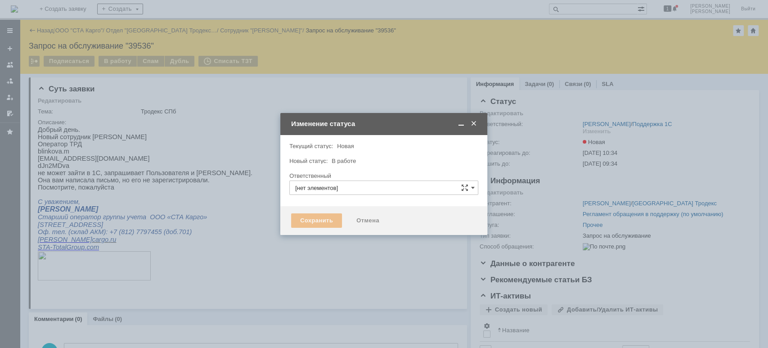
type input "[PERSON_NAME]"
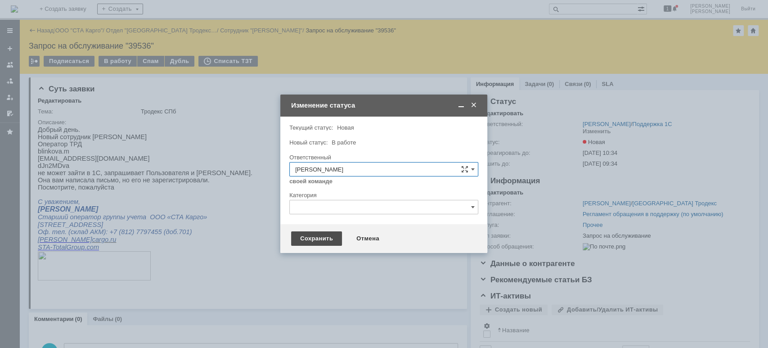
click at [308, 233] on div "Сохранить" at bounding box center [316, 238] width 51 height 14
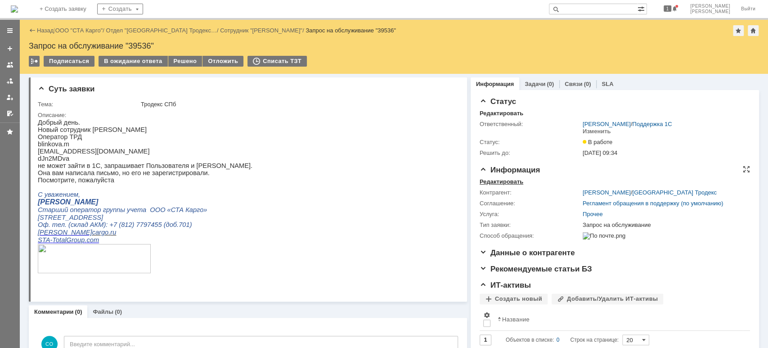
click at [491, 184] on div "Редактировать" at bounding box center [501, 181] width 44 height 7
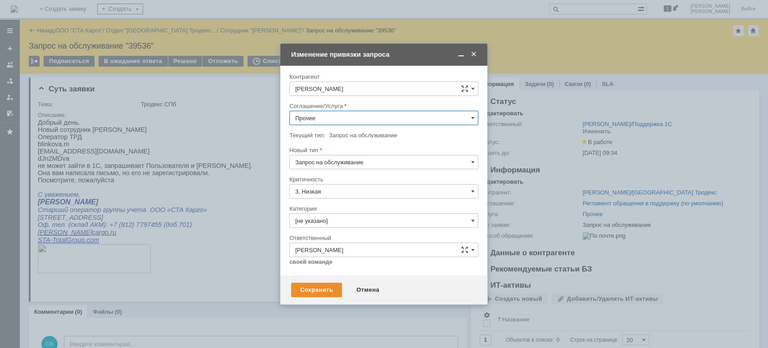
click at [345, 120] on input "Прочее" at bounding box center [383, 118] width 189 height 14
click at [343, 218] on span "WMS Прочее" at bounding box center [383, 221] width 177 height 7
type input "WMS Прочее"
click at [324, 288] on div "Сохранить" at bounding box center [316, 289] width 51 height 14
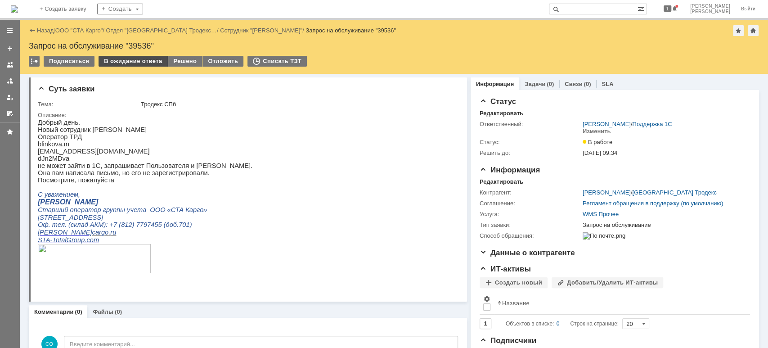
click at [132, 65] on div "В ожидание ответа" at bounding box center [132, 61] width 69 height 11
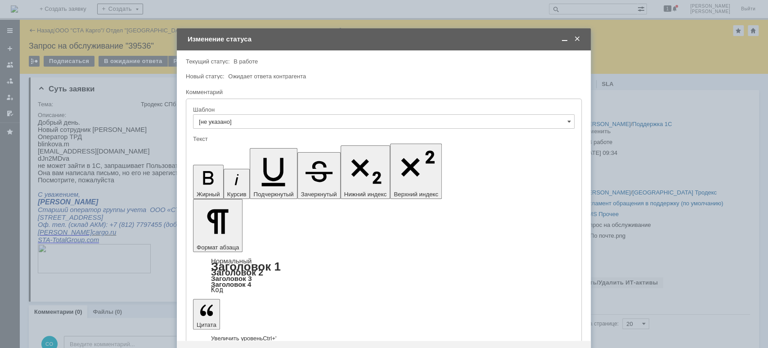
drag, startPoint x: 403, startPoint y: 2639, endPoint x: 238, endPoint y: 2497, distance: 217.8
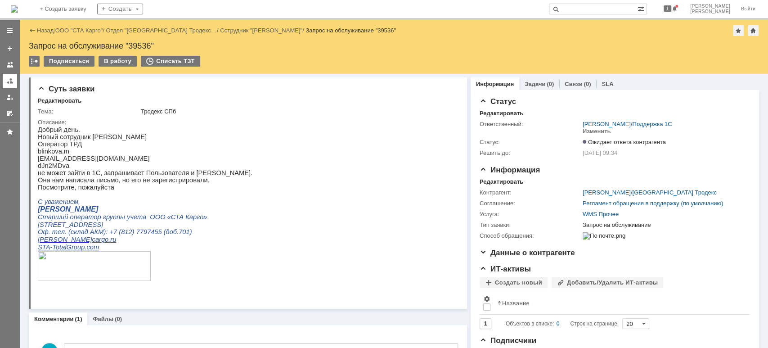
click at [7, 83] on div at bounding box center [9, 80] width 7 height 7
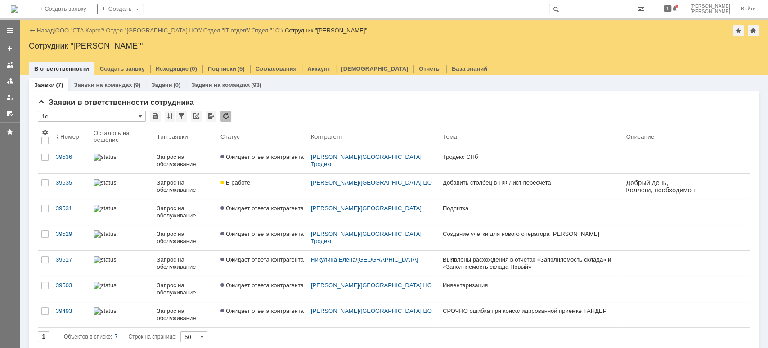
click at [83, 27] on link "ООО "СТА Карго"" at bounding box center [79, 30] width 48 height 7
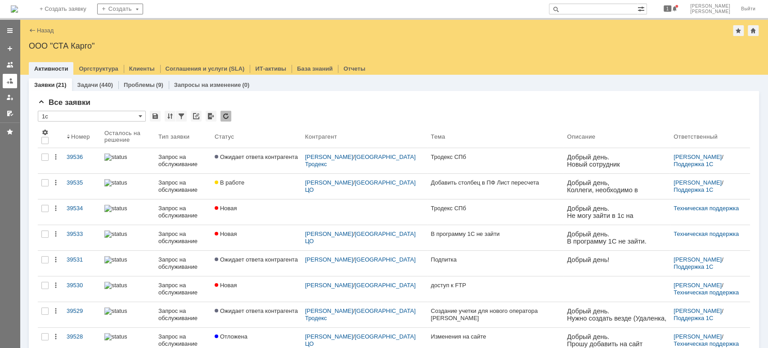
click at [4, 86] on link at bounding box center [10, 81] width 14 height 14
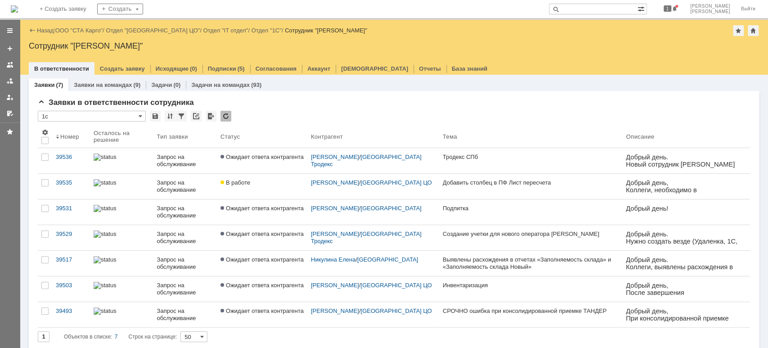
drag, startPoint x: 85, startPoint y: 30, endPoint x: 89, endPoint y: 38, distance: 8.4
click at [85, 30] on link "ООО "СТА Карго"" at bounding box center [79, 30] width 48 height 7
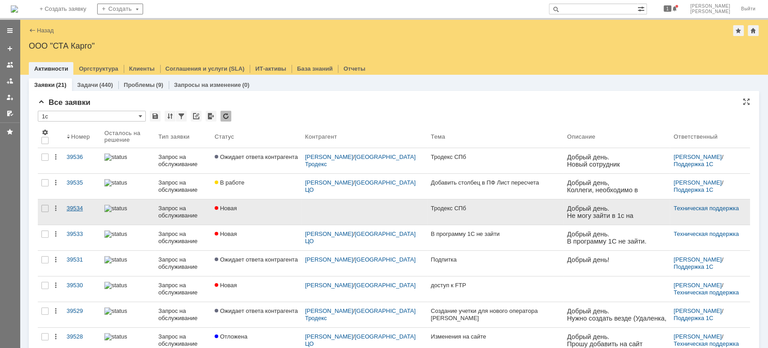
click at [78, 207] on div "39534" at bounding box center [82, 208] width 31 height 7
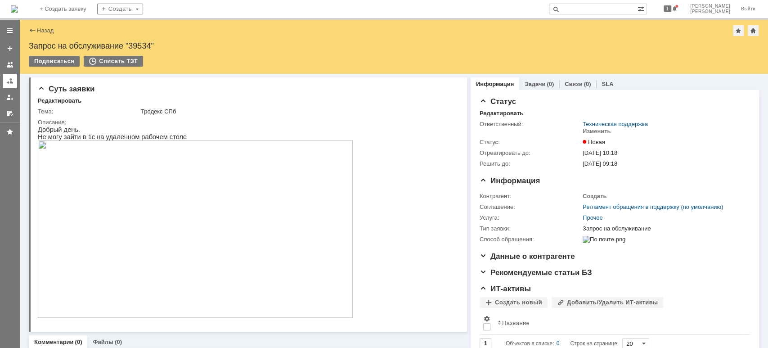
click at [8, 78] on div at bounding box center [9, 80] width 7 height 7
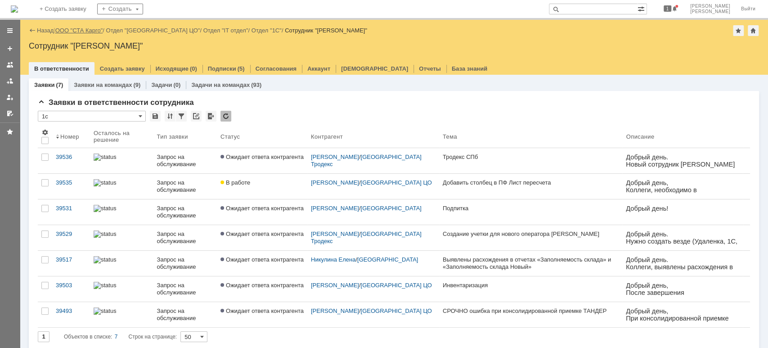
click at [77, 30] on link "ООО "СТА Карго"" at bounding box center [79, 30] width 48 height 7
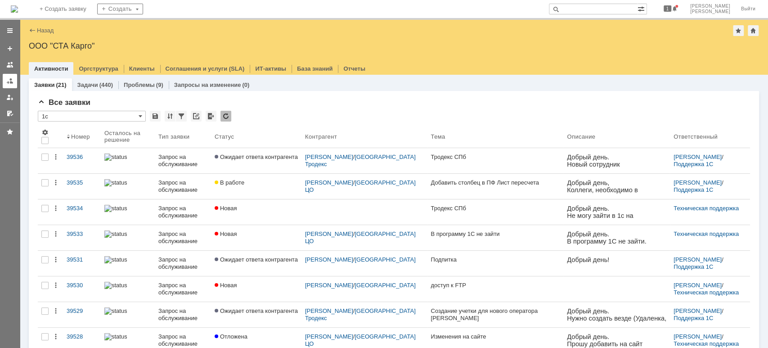
click at [7, 80] on div at bounding box center [9, 80] width 7 height 7
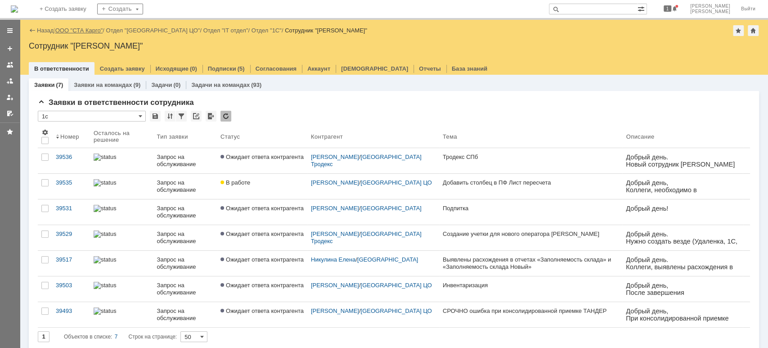
click at [87, 30] on link "ООО "СТА Карго"" at bounding box center [79, 30] width 48 height 7
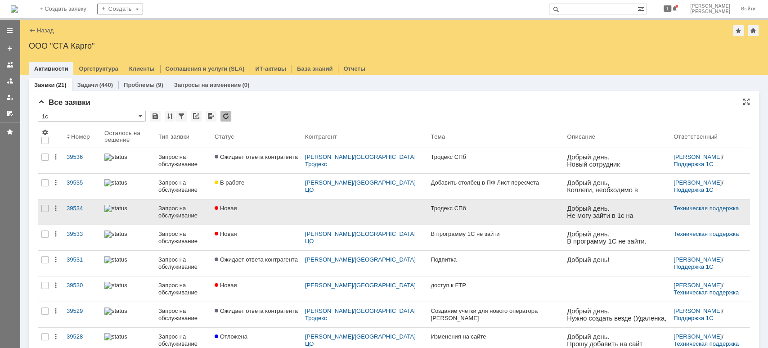
click at [80, 205] on div "39534" at bounding box center [82, 208] width 31 height 7
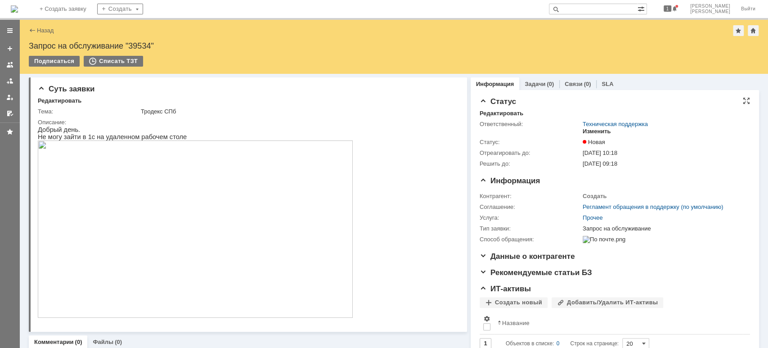
click at [598, 131] on div "Изменить" at bounding box center [596, 131] width 28 height 7
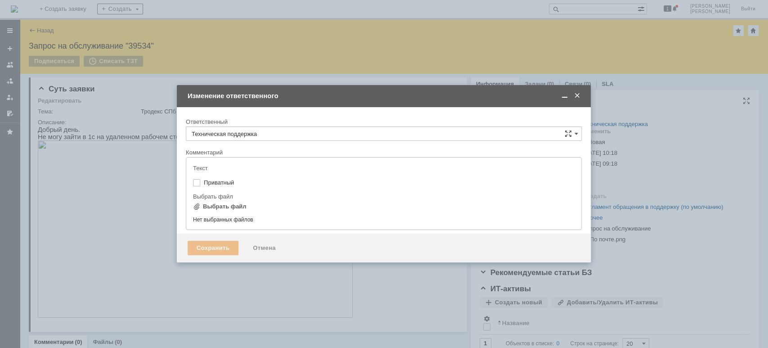
type input "[не указано]"
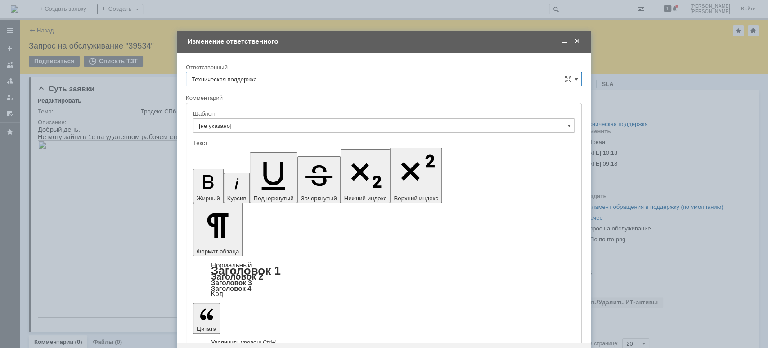
click at [288, 81] on input "Техническая поддержка" at bounding box center [384, 79] width 396 height 14
click at [264, 121] on div "[PERSON_NAME]" at bounding box center [383, 125] width 395 height 14
type input "[PERSON_NAME]"
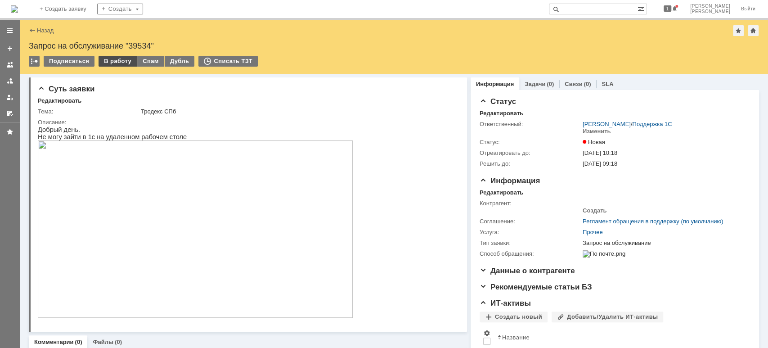
click at [114, 61] on div "В работу" at bounding box center [117, 61] width 38 height 11
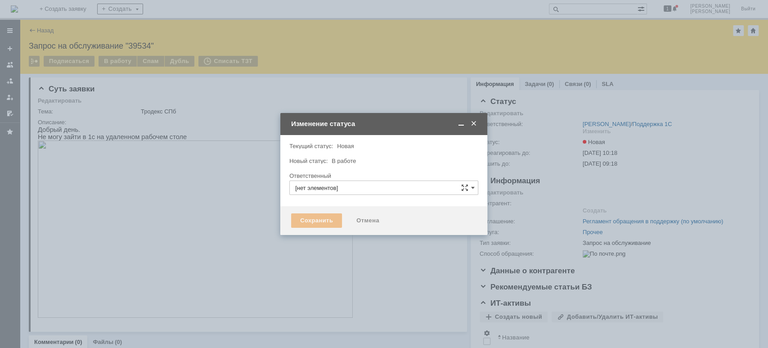
type input "[PERSON_NAME]"
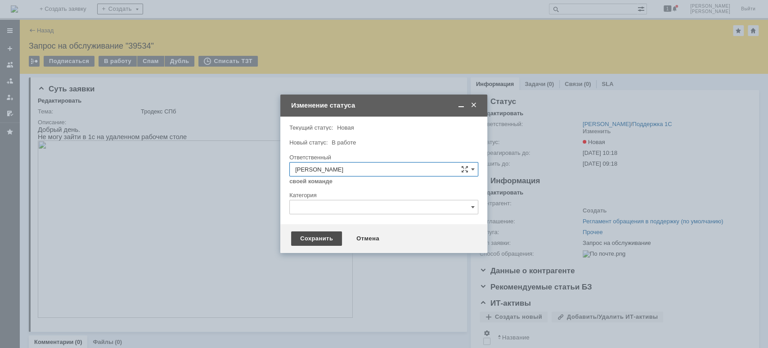
click at [317, 238] on div "Сохранить" at bounding box center [316, 238] width 51 height 14
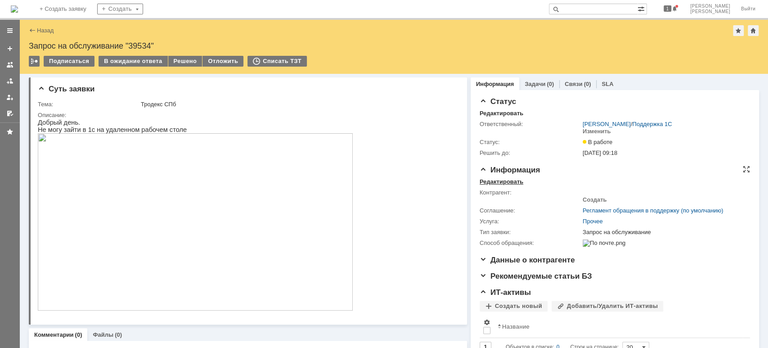
click at [498, 179] on div "Редактировать" at bounding box center [501, 181] width 44 height 7
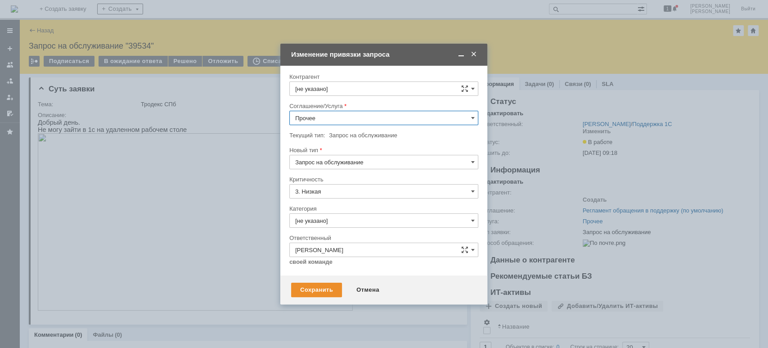
click at [339, 119] on input "Прочее" at bounding box center [383, 118] width 189 height 14
click at [446, 119] on input "Прочее" at bounding box center [383, 118] width 189 height 14
click at [473, 114] on span at bounding box center [473, 117] width 4 height 7
click at [385, 163] on span "WMS Прочее" at bounding box center [383, 161] width 177 height 7
type input "WMS Прочее"
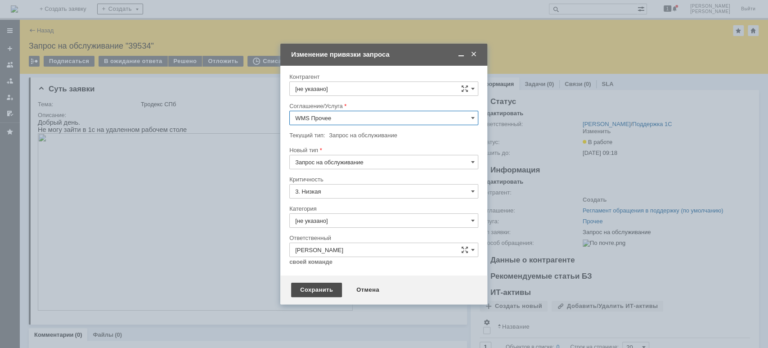
click at [331, 289] on div "Сохранить" at bounding box center [316, 289] width 51 height 14
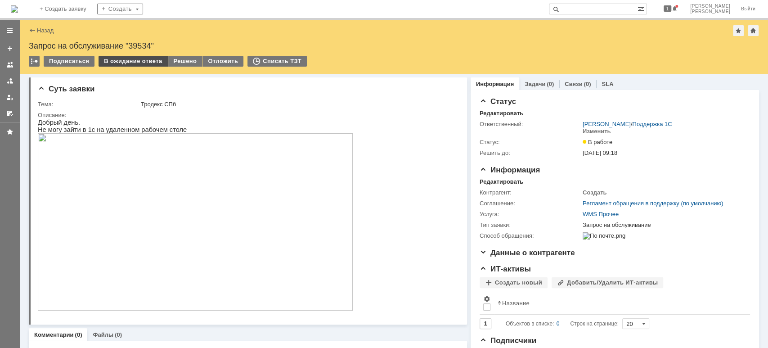
click at [117, 65] on div "В ожидание ответа" at bounding box center [132, 61] width 69 height 11
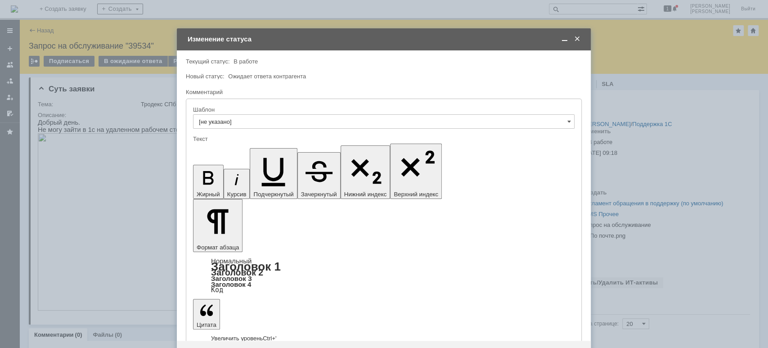
drag, startPoint x: 297, startPoint y: 2499, endPoint x: 158, endPoint y: 2481, distance: 140.6
copy body "Добрый день. Попробуйте сейчас зайти."
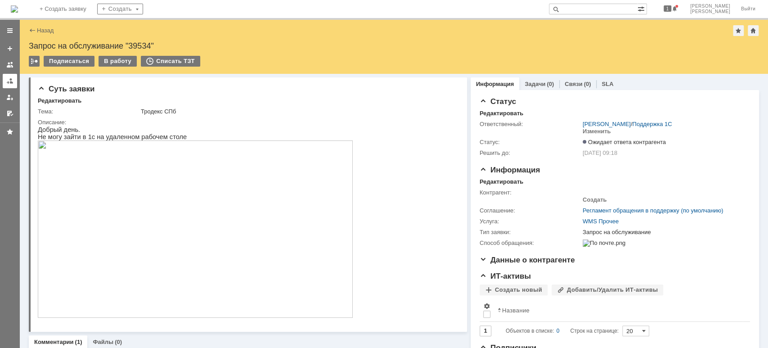
click at [9, 79] on div at bounding box center [9, 80] width 7 height 7
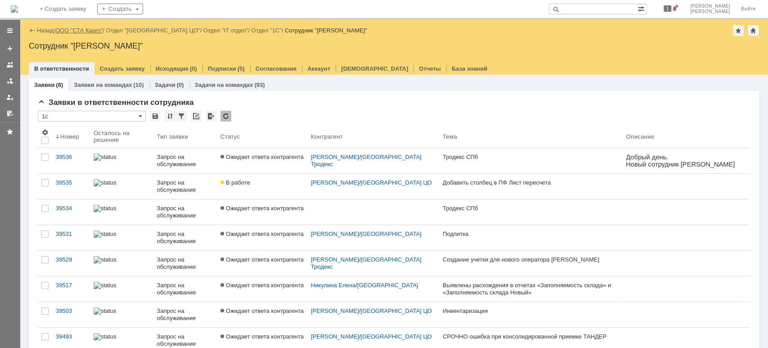
click at [89, 29] on link "ООО "СТА Карго"" at bounding box center [79, 30] width 48 height 7
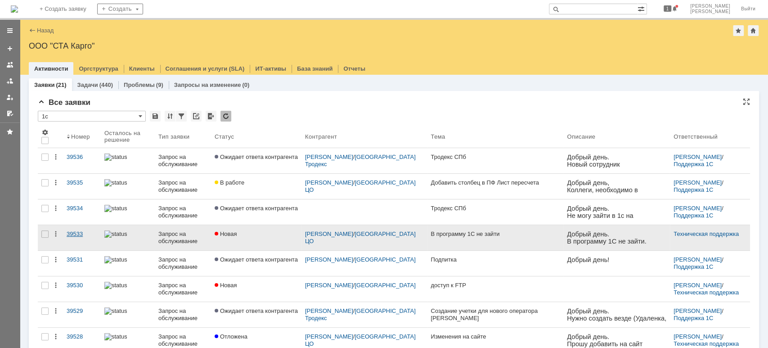
click at [82, 233] on div "39533" at bounding box center [82, 233] width 31 height 7
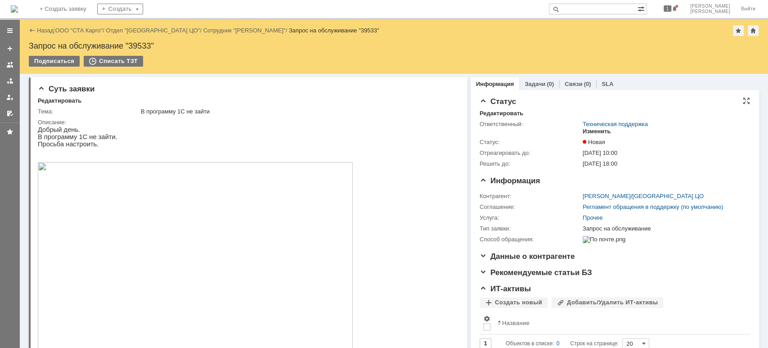
click at [597, 129] on div "Изменить" at bounding box center [596, 131] width 28 height 7
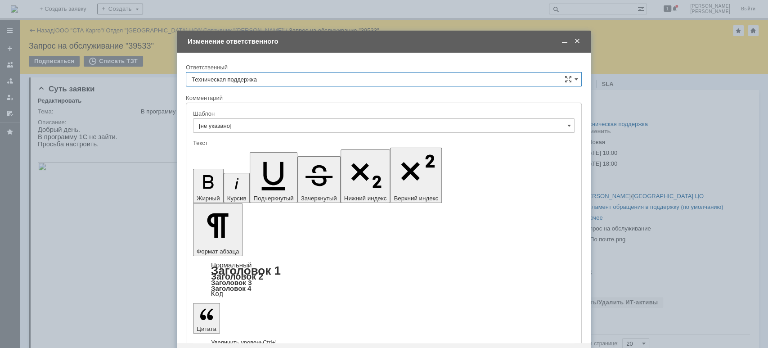
click at [302, 76] on input "Техническая поддержка" at bounding box center [384, 79] width 396 height 14
click at [257, 124] on span "[PERSON_NAME]" at bounding box center [384, 125] width 384 height 7
type input "[PERSON_NAME]"
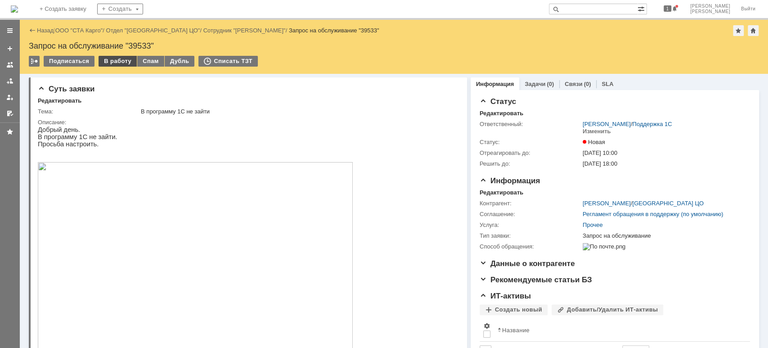
click at [108, 61] on div "В работу" at bounding box center [117, 61] width 38 height 11
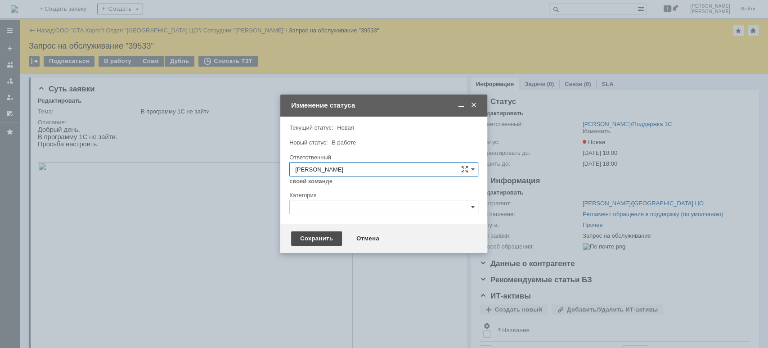
click at [308, 238] on div "Сохранить" at bounding box center [316, 238] width 51 height 14
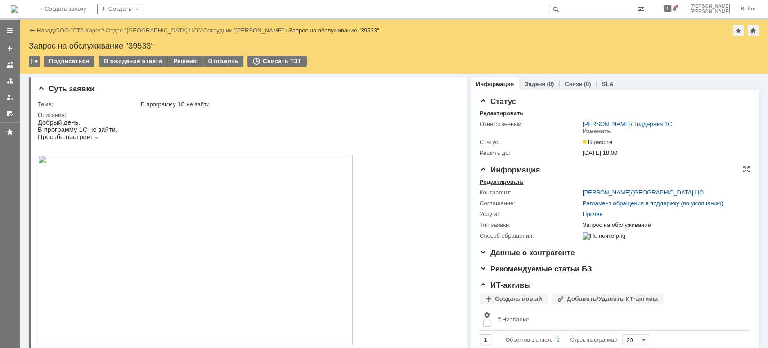
click at [506, 178] on div "Редактировать" at bounding box center [501, 181] width 44 height 7
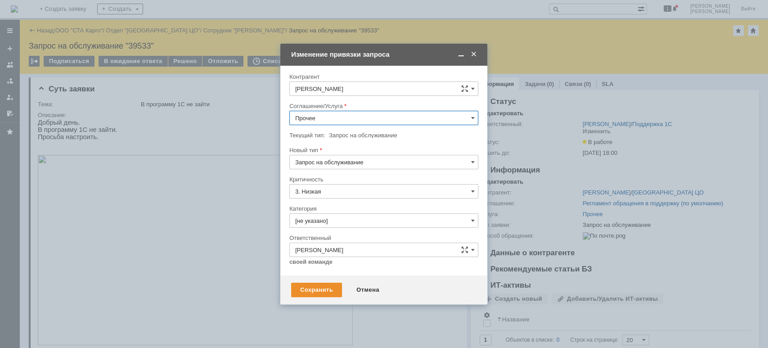
drag, startPoint x: 348, startPoint y: 117, endPoint x: 351, endPoint y: 124, distance: 6.8
click at [348, 118] on input "Прочее" at bounding box center [383, 118] width 189 height 14
click at [358, 145] on div "Бит.Финанс" at bounding box center [384, 143] width 188 height 14
type input "Бит.Финанс"
click at [330, 288] on div "Сохранить" at bounding box center [316, 289] width 51 height 14
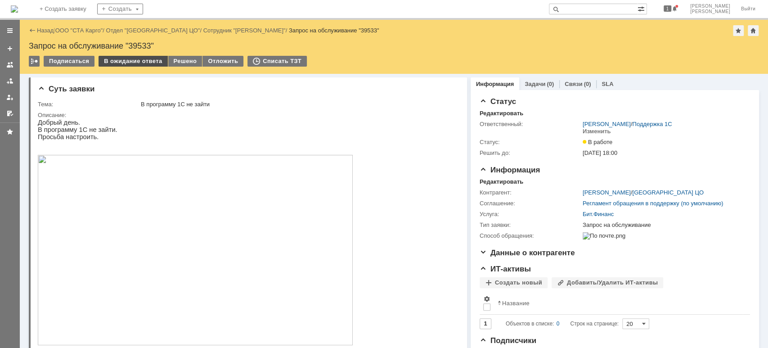
click at [149, 63] on div "В ожидание ответа" at bounding box center [132, 61] width 69 height 11
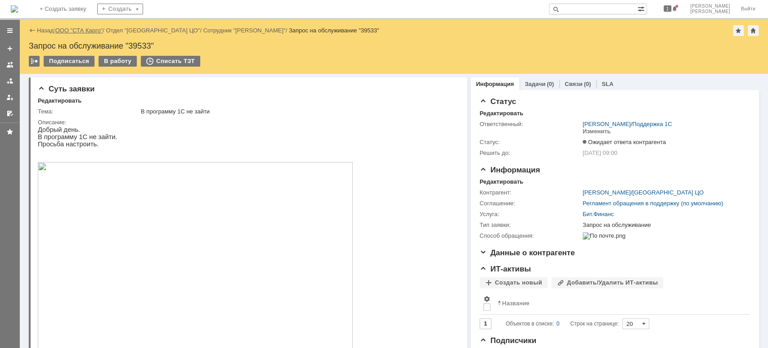
click at [76, 29] on link "ООО "СТА Карго"" at bounding box center [79, 30] width 48 height 7
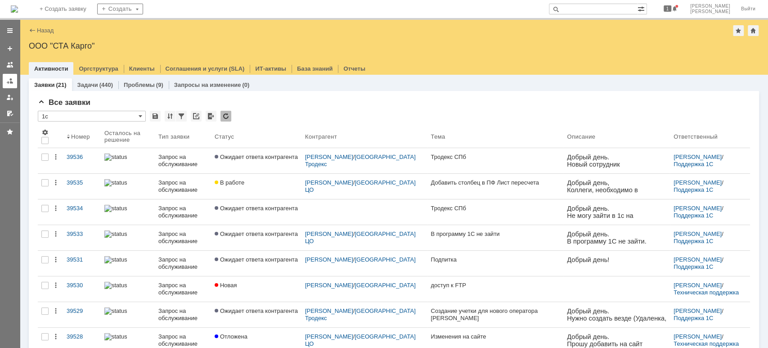
click at [9, 77] on div at bounding box center [9, 80] width 7 height 7
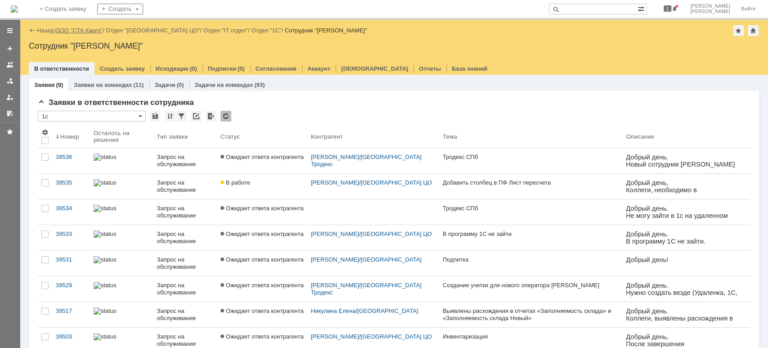
click at [73, 29] on link "ООО "СТА Карго"" at bounding box center [79, 30] width 48 height 7
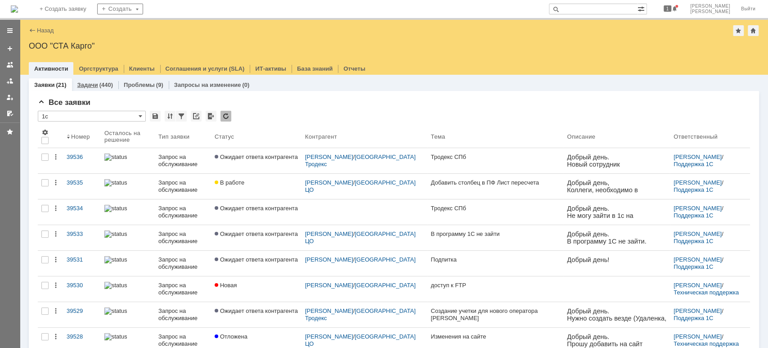
click at [97, 87] on link "Задачи" at bounding box center [87, 84] width 21 height 7
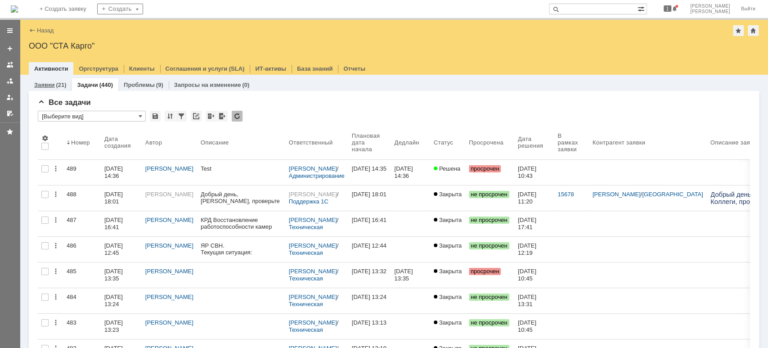
click at [62, 84] on div "(21)" at bounding box center [61, 84] width 10 height 7
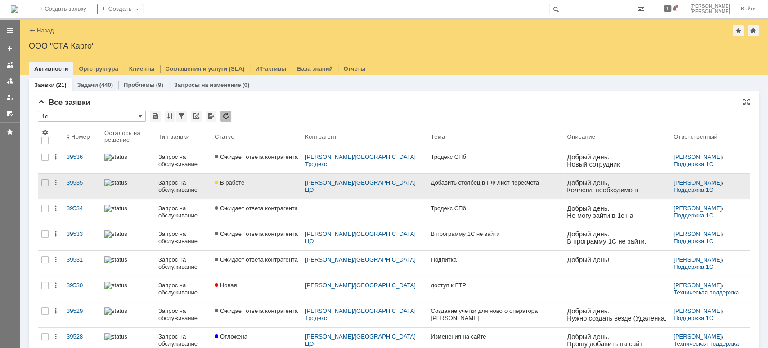
click at [80, 179] on div "39535" at bounding box center [82, 182] width 31 height 7
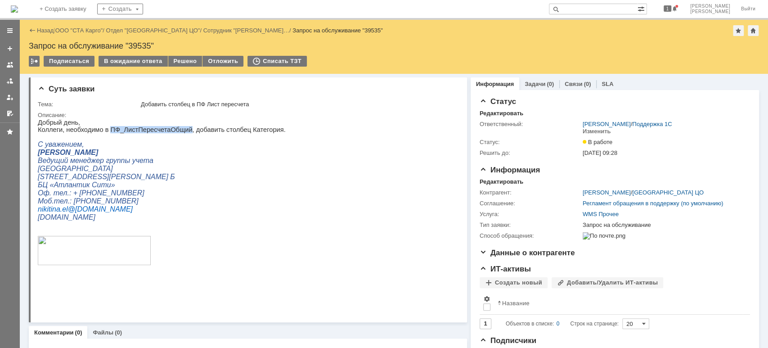
drag, startPoint x: 106, startPoint y: 130, endPoint x: 177, endPoint y: 131, distance: 71.5
click at [177, 131] on p "Коллеги, необходимо в ПФ_ЛистПересчетаОбщий, добавить столбец Категория." at bounding box center [162, 129] width 248 height 7
copy p "ПФ_ЛистПересчетаОбщий"
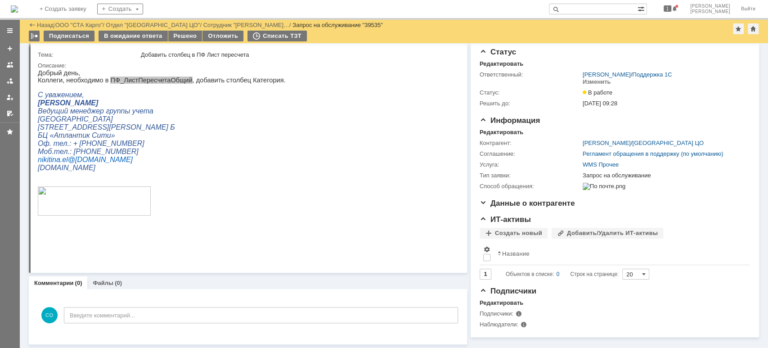
scroll to position [18, 0]
click at [136, 36] on div "В ожидание ответа" at bounding box center [132, 36] width 69 height 11
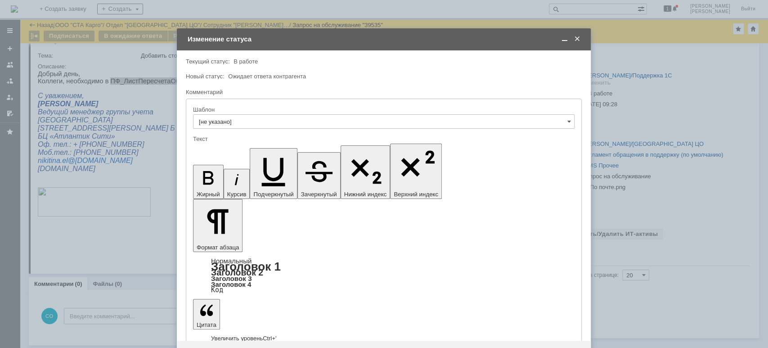
scroll to position [0, 0]
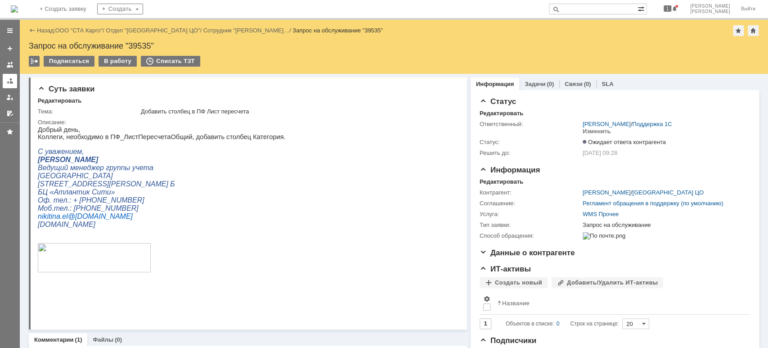
click at [12, 77] on div at bounding box center [9, 80] width 7 height 7
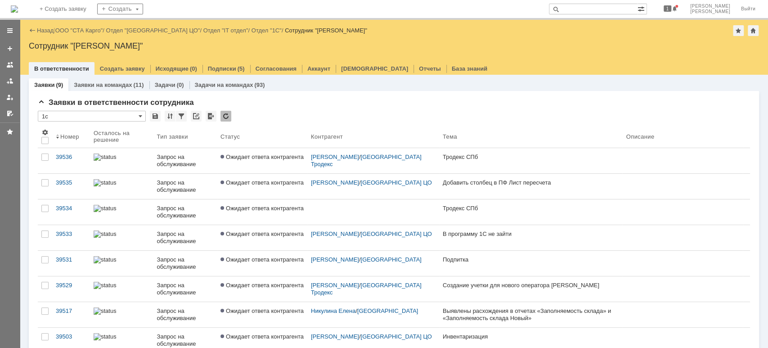
click at [77, 30] on link "ООО "СТА Карго"" at bounding box center [79, 30] width 48 height 7
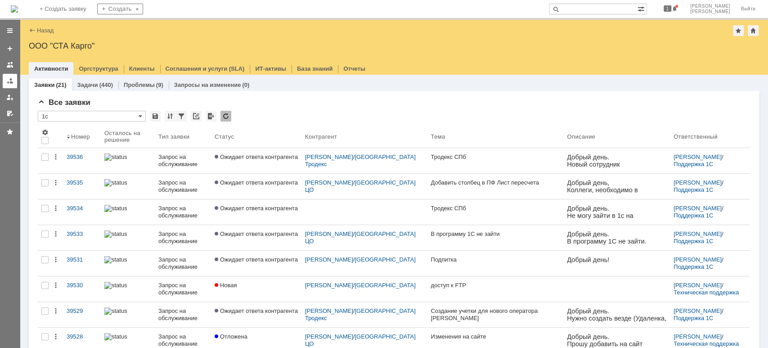
click at [12, 80] on div at bounding box center [9, 80] width 7 height 7
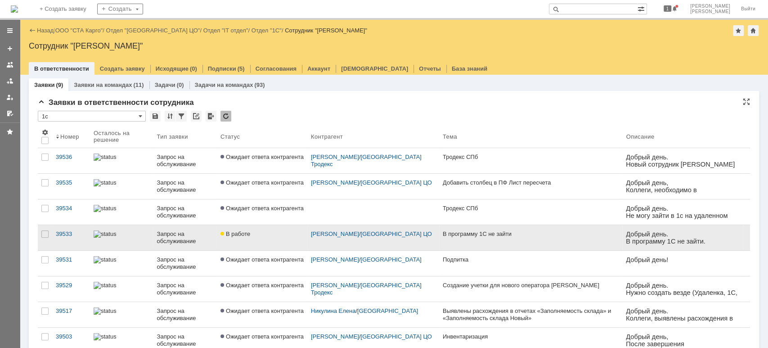
click at [161, 237] on div "Запрос на обслуживание" at bounding box center [184, 237] width 56 height 14
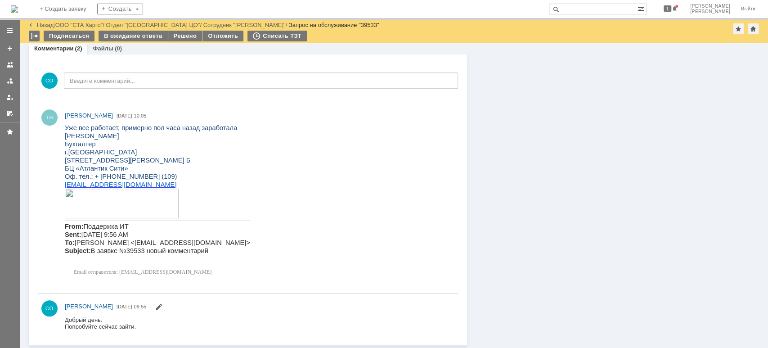
scroll to position [276, 0]
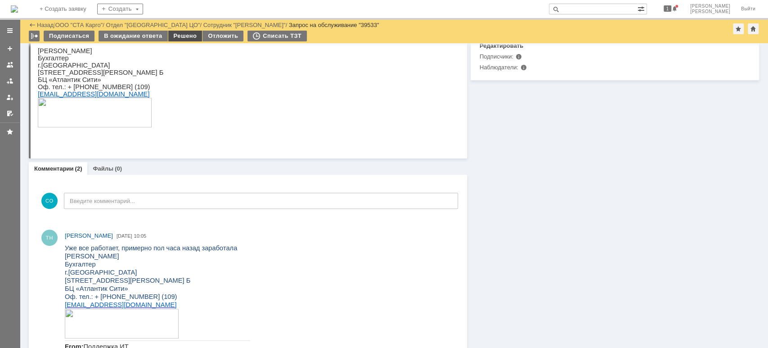
click at [174, 38] on div "Решено" at bounding box center [185, 36] width 34 height 11
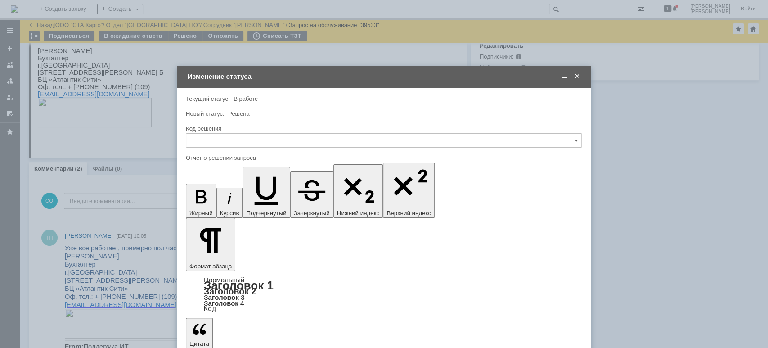
scroll to position [0, 0]
click at [251, 138] on input "text" at bounding box center [384, 140] width 396 height 14
click at [207, 254] on div "Решено" at bounding box center [383, 261] width 395 height 14
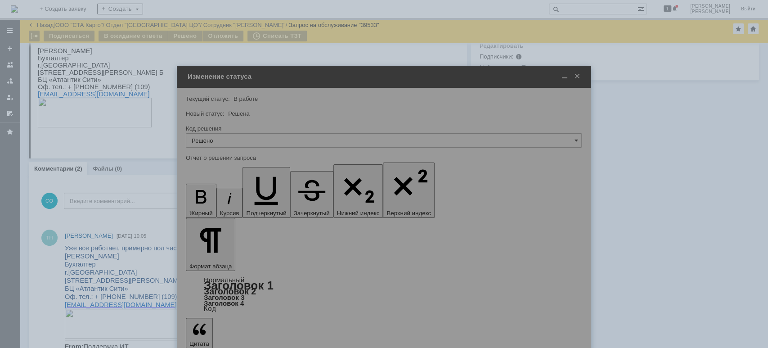
type input "Решено"
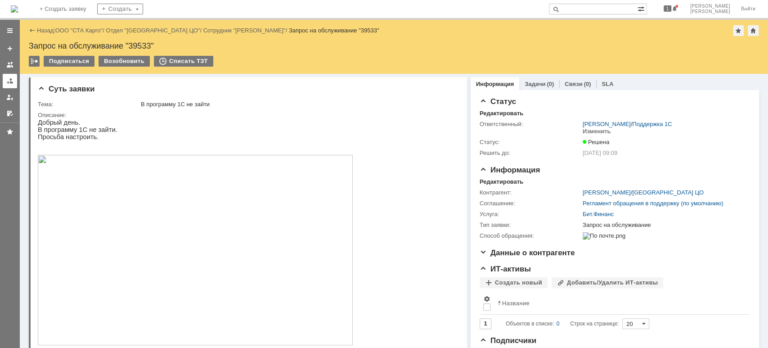
click at [10, 85] on link at bounding box center [10, 81] width 14 height 14
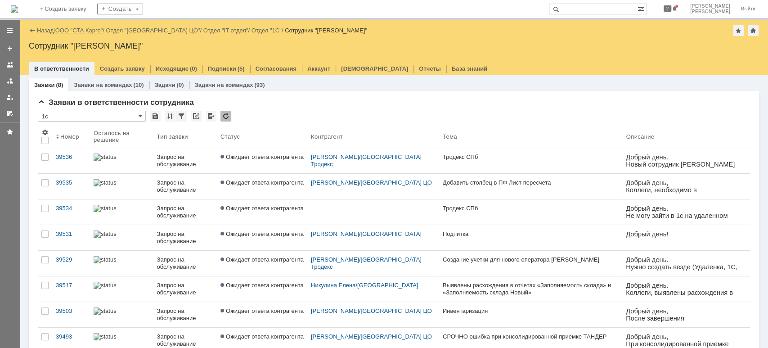
click at [82, 32] on link "ООО "СТА Карго"" at bounding box center [79, 30] width 48 height 7
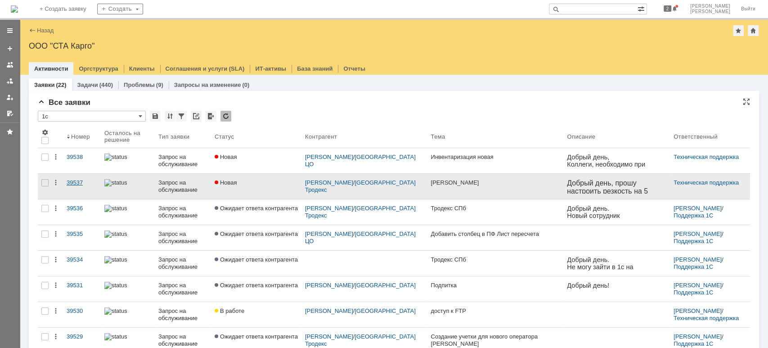
click at [76, 180] on div "39537" at bounding box center [82, 182] width 31 height 7
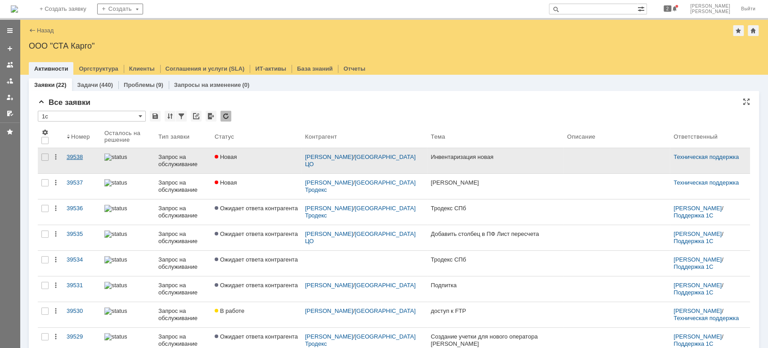
click at [83, 158] on div "39538" at bounding box center [82, 156] width 31 height 7
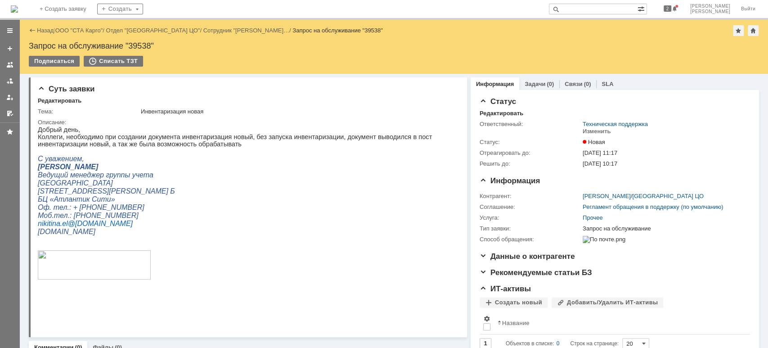
click at [0, 78] on div at bounding box center [10, 71] width 20 height 99
click at [4, 81] on link at bounding box center [10, 81] width 14 height 14
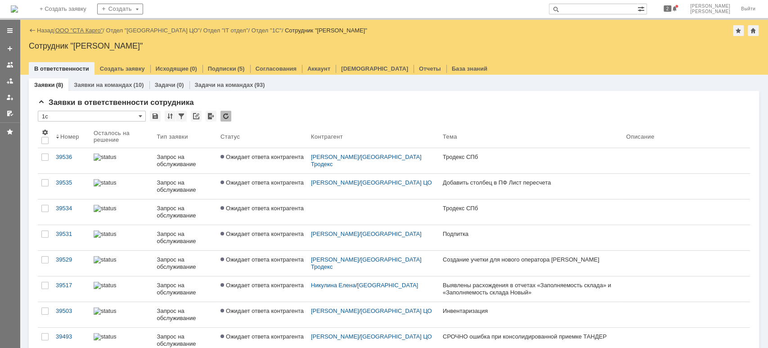
click at [72, 29] on link "ООО "СТА Карго"" at bounding box center [79, 30] width 48 height 7
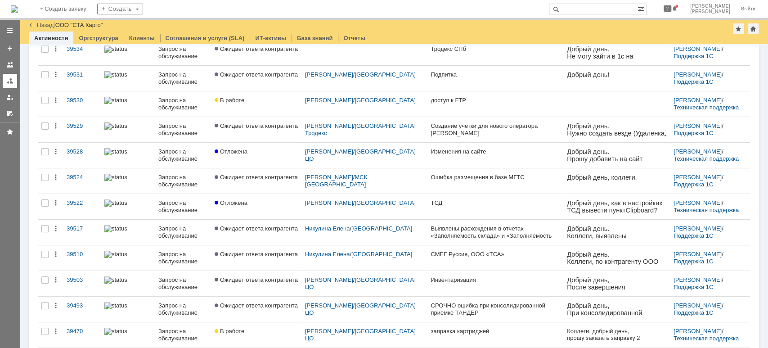
click at [12, 83] on div at bounding box center [9, 80] width 7 height 7
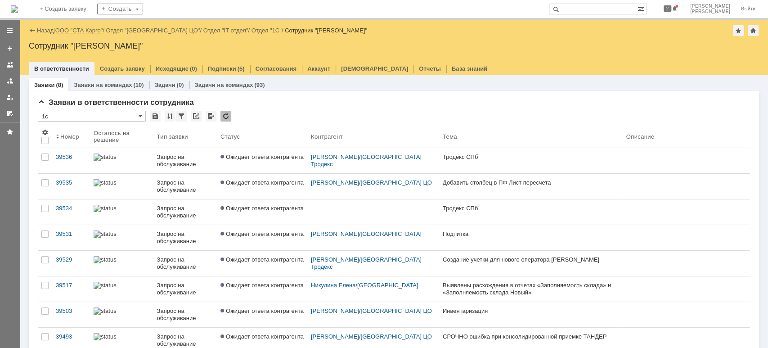
click at [75, 31] on link "ООО "СТА Карго"" at bounding box center [79, 30] width 48 height 7
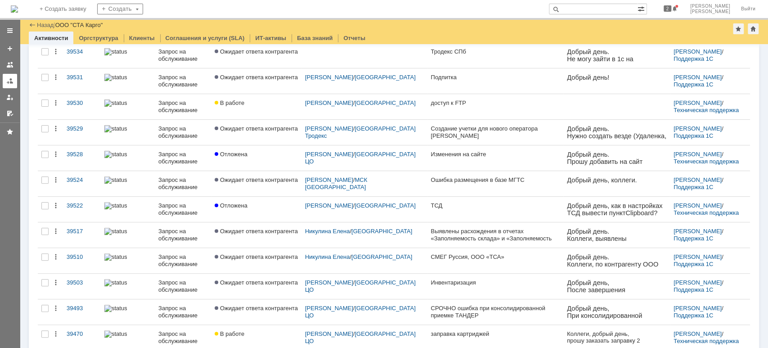
click at [11, 81] on div at bounding box center [9, 80] width 7 height 7
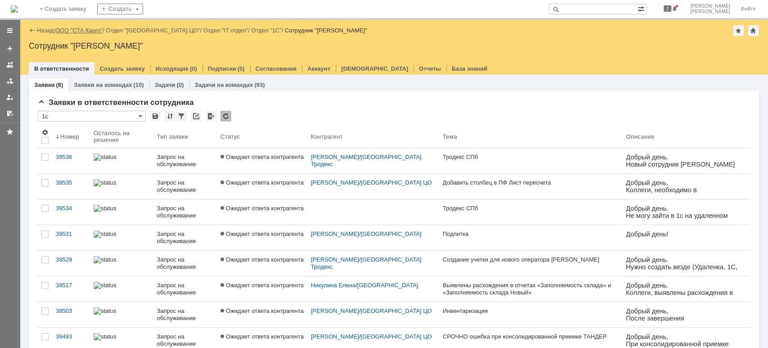
click at [82, 33] on link "ООО "СТА Карго"" at bounding box center [79, 30] width 48 height 7
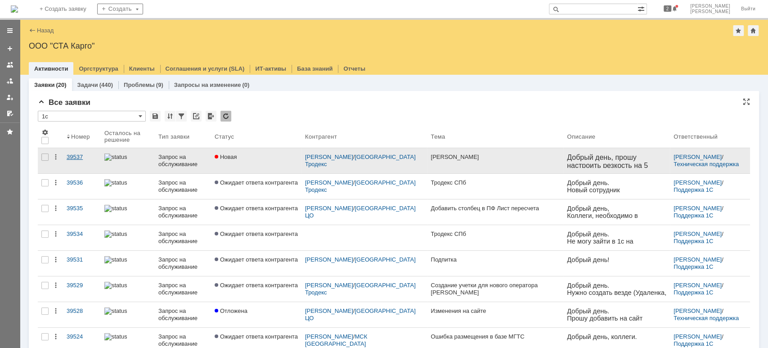
click at [82, 156] on div "39537" at bounding box center [82, 156] width 31 height 7
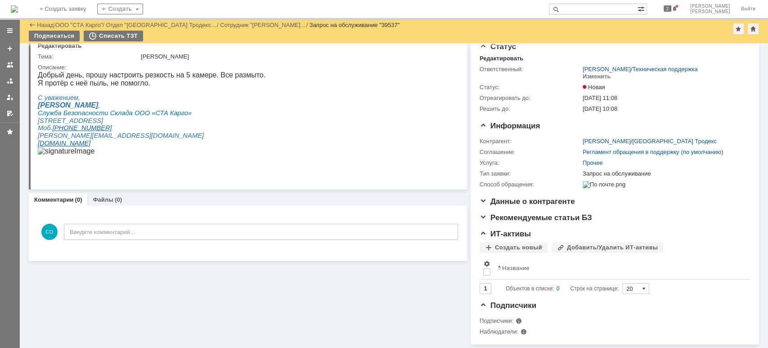
scroll to position [30, 0]
click at [10, 84] on div at bounding box center [9, 80] width 7 height 7
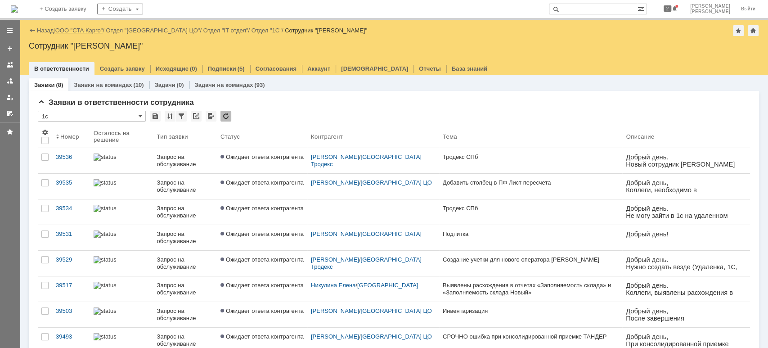
drag, startPoint x: 93, startPoint y: 29, endPoint x: 98, endPoint y: 31, distance: 5.0
click at [94, 29] on link "ООО "СТА Карго"" at bounding box center [79, 30] width 48 height 7
